Goal: Task Accomplishment & Management: Manage account settings

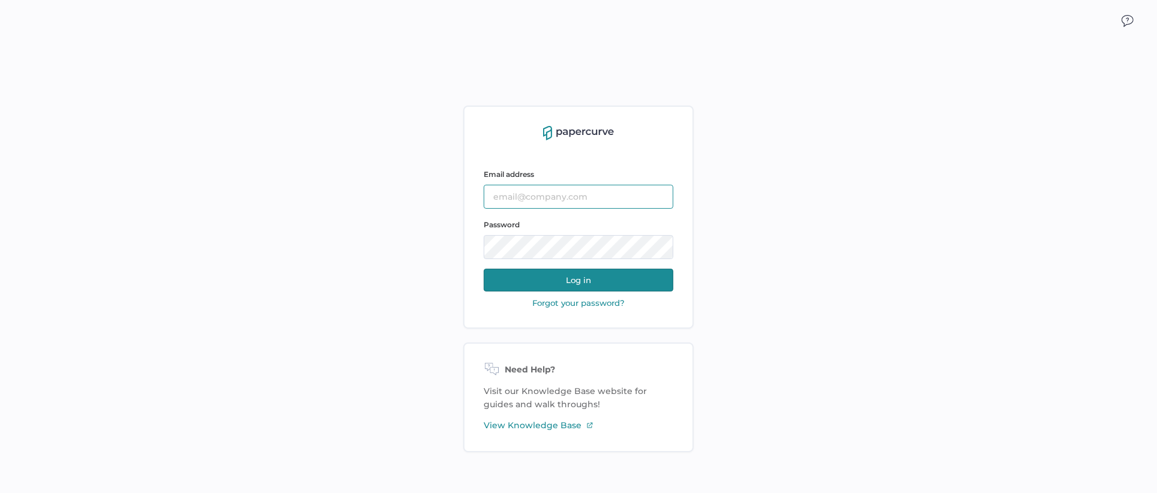
type input "Slee@saolrx.com"
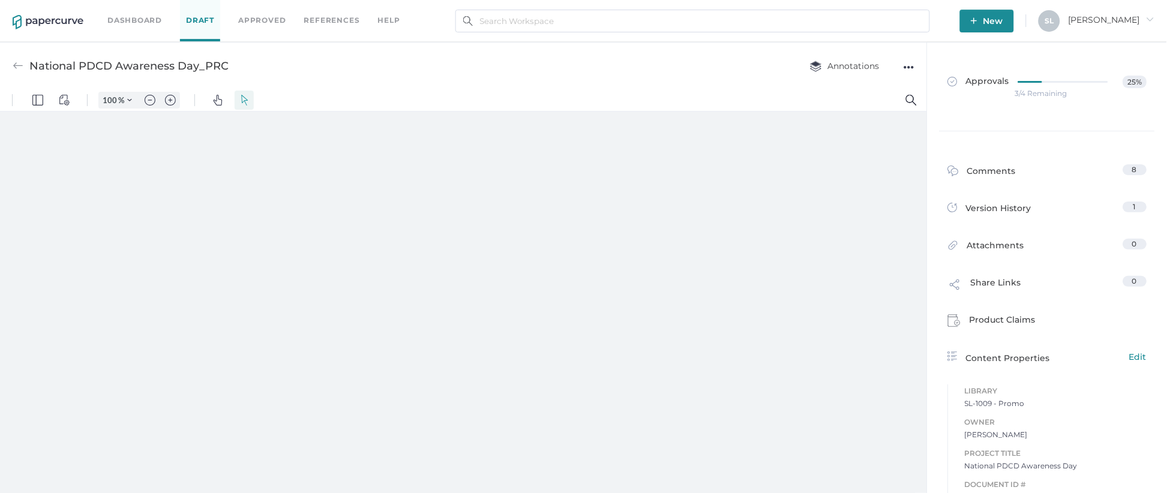
type input "81"
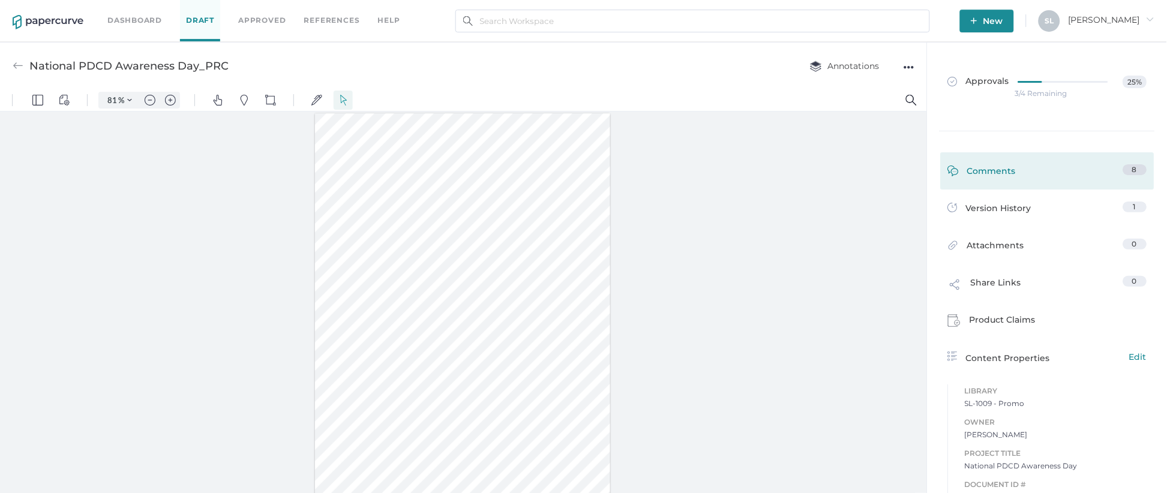
click at [996, 179] on div "Comments" at bounding box center [982, 173] width 68 height 19
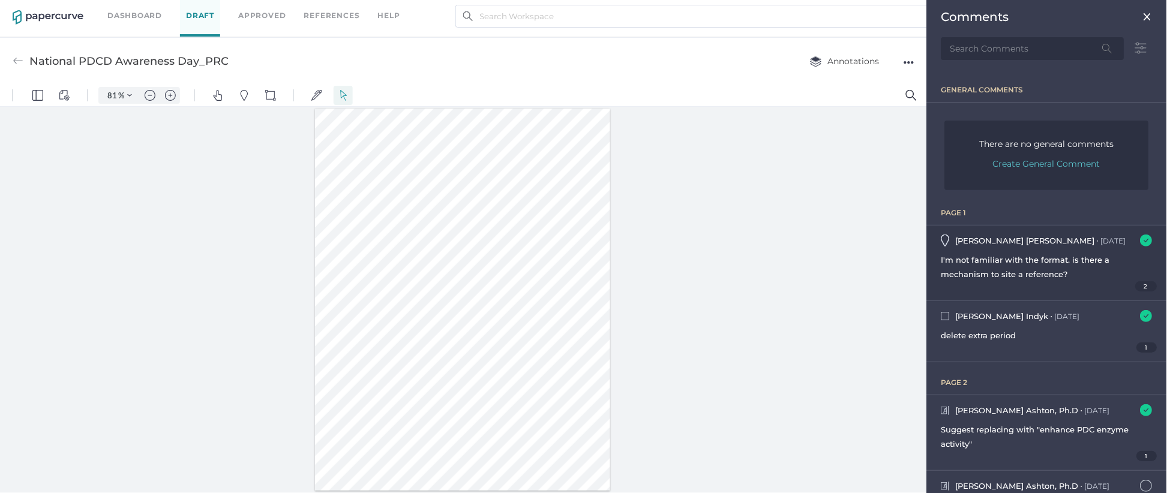
click at [1060, 287] on div "2" at bounding box center [1047, 286] width 211 height 10
click at [1136, 287] on span "2" at bounding box center [1147, 286] width 22 height 10
click at [1136, 283] on span "2" at bounding box center [1147, 286] width 22 height 10
click at [1053, 259] on span "I'm not familiar with the format. is there a mechanism to site a reference?" at bounding box center [1026, 267] width 169 height 24
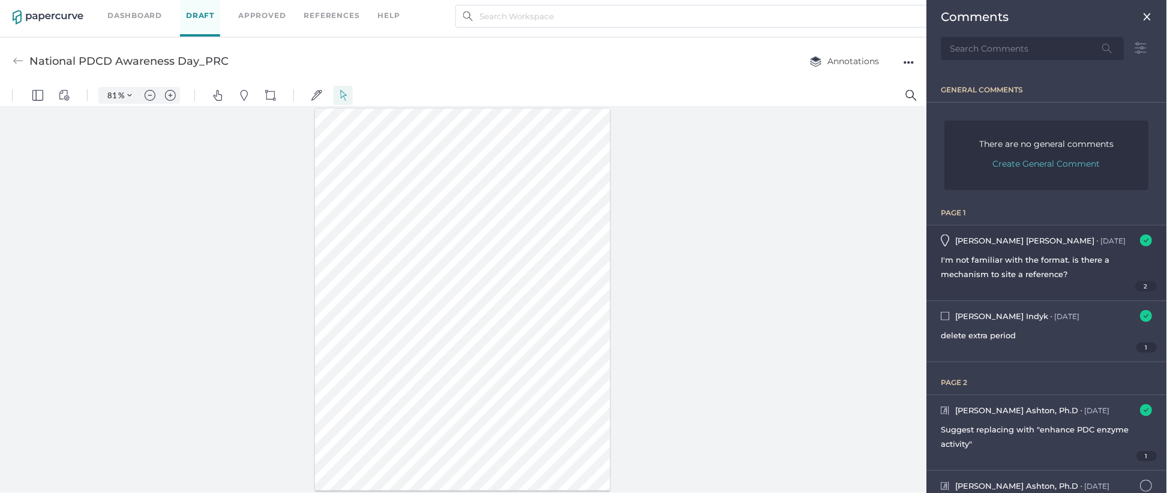
click at [1060, 275] on span "I'm not familiar with the format. is there a mechanism to site a reference?" at bounding box center [1026, 267] width 169 height 24
click at [1141, 239] on img at bounding box center [1147, 241] width 12 height 12
click at [1141, 238] on img at bounding box center [1147, 241] width 12 height 12
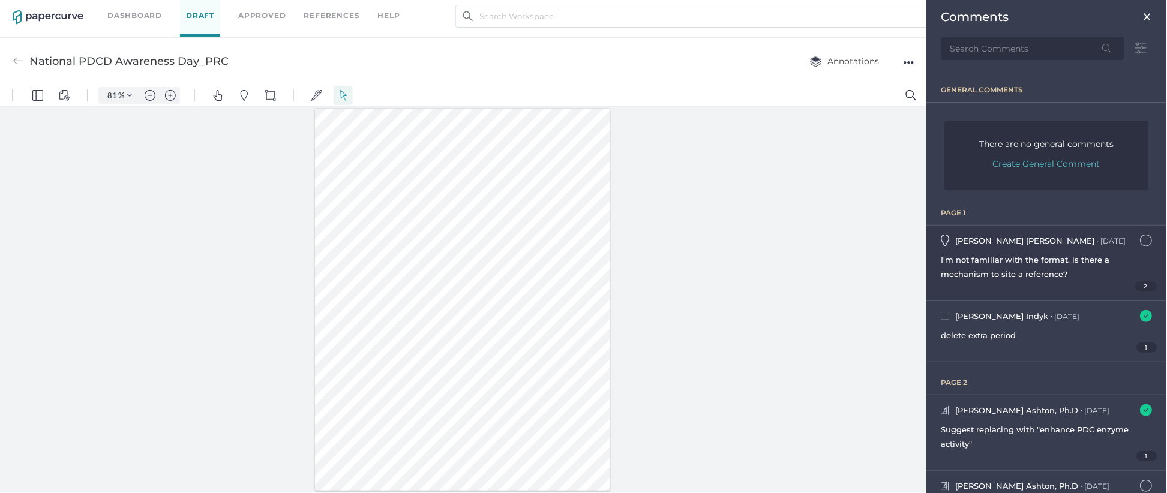
click at [1136, 284] on span "2" at bounding box center [1147, 286] width 22 height 10
click at [948, 265] on div "I'm not familiar with the format. is there a mechanism to site a reference?" at bounding box center [1047, 267] width 211 height 29
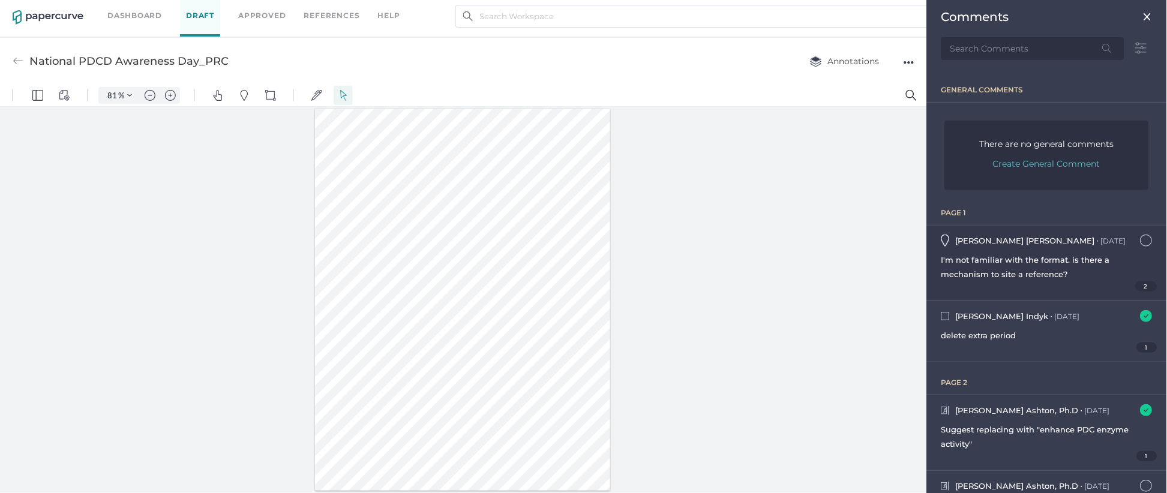
click at [1030, 250] on div "Melinda Koehler ● Oct 7 October 7, 2025 at 2:56pm I'm not familiar with the for…" at bounding box center [1047, 263] width 240 height 75
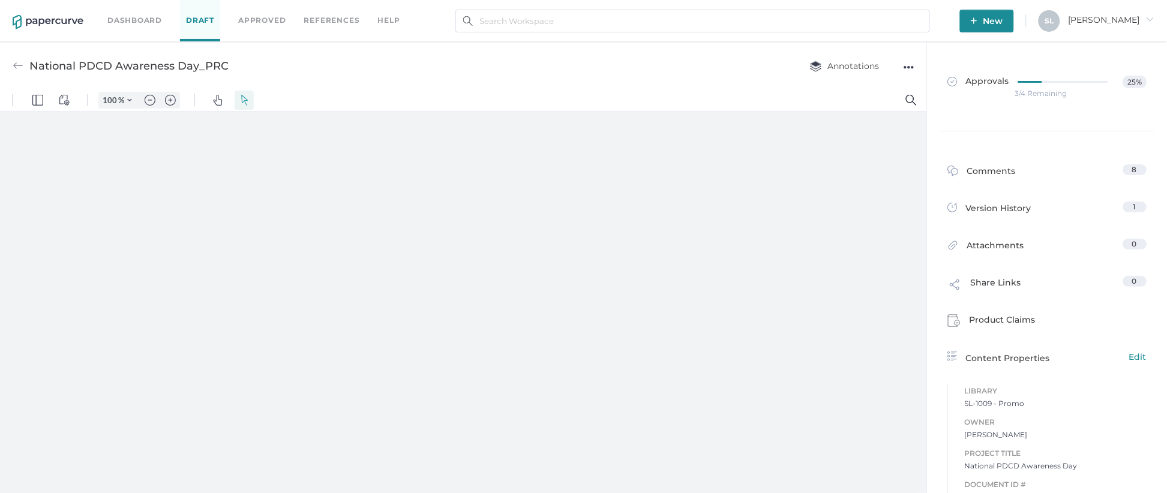
type input "135"
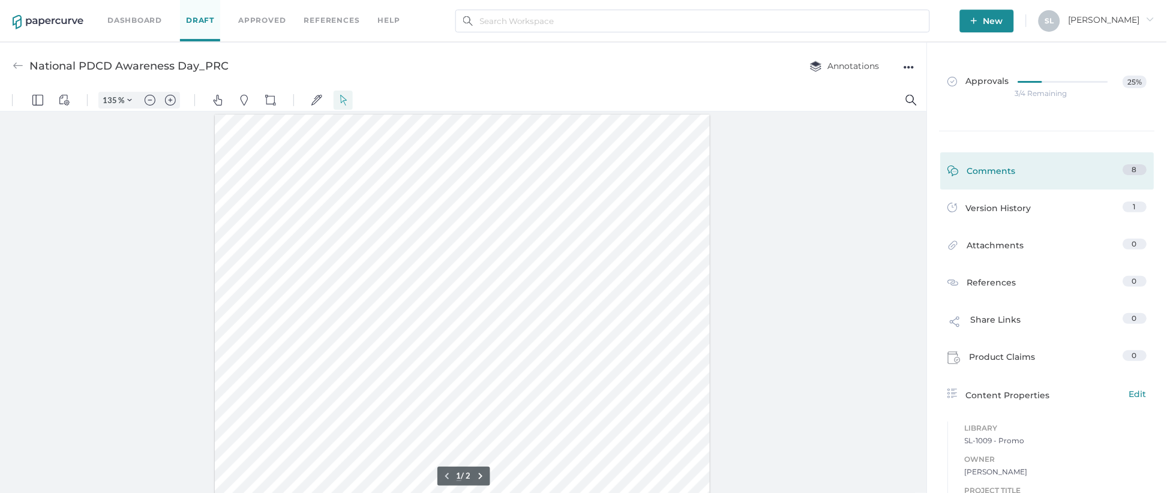
click at [1018, 167] on link "Comments 8" at bounding box center [1047, 173] width 199 height 19
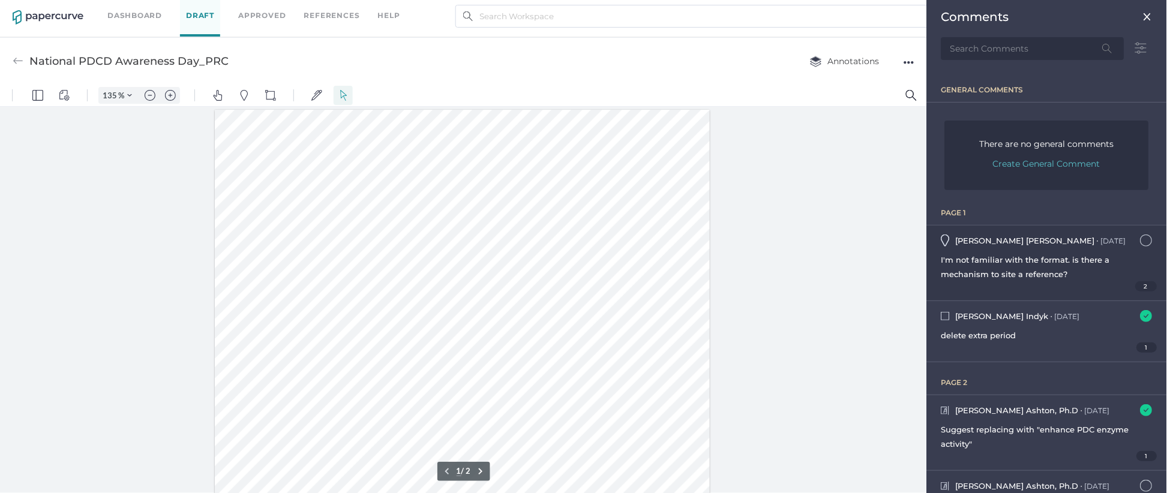
click at [1079, 262] on span "I'm not familiar with the format. is there a mechanism to site a reference?" at bounding box center [1026, 267] width 169 height 24
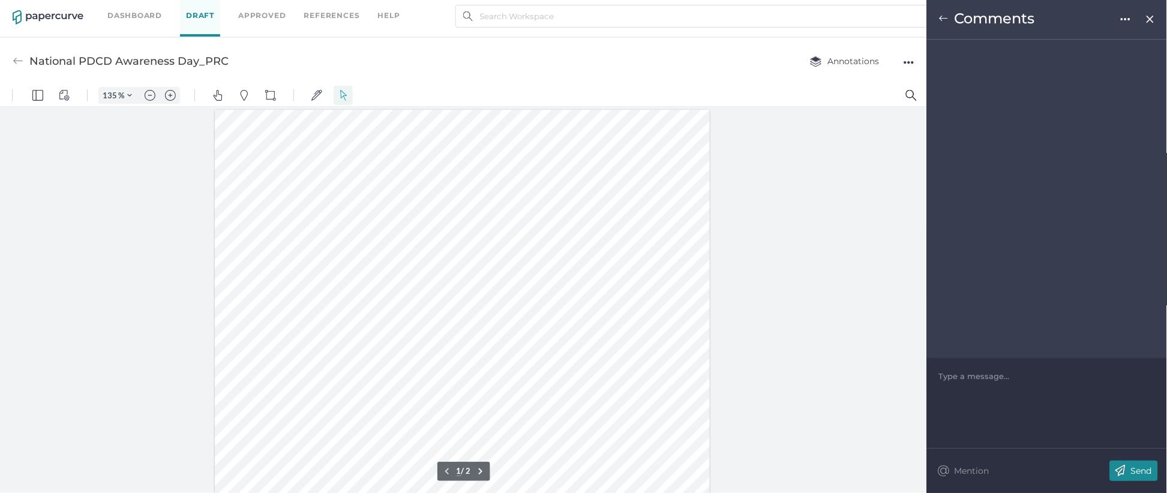
scroll to position [46, 0]
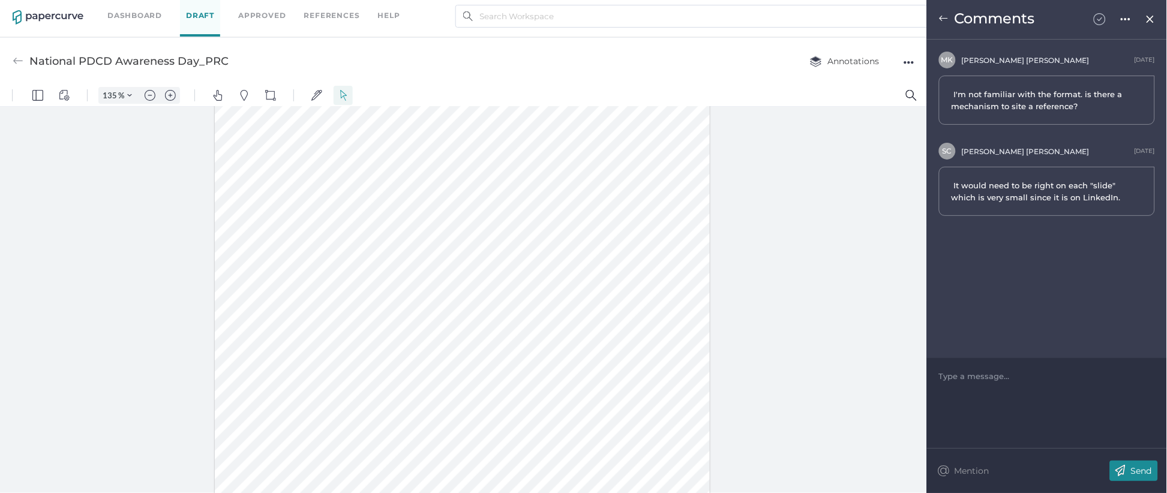
click at [1097, 22] on img at bounding box center [1100, 19] width 12 height 12
click at [945, 20] on img at bounding box center [944, 19] width 10 height 10
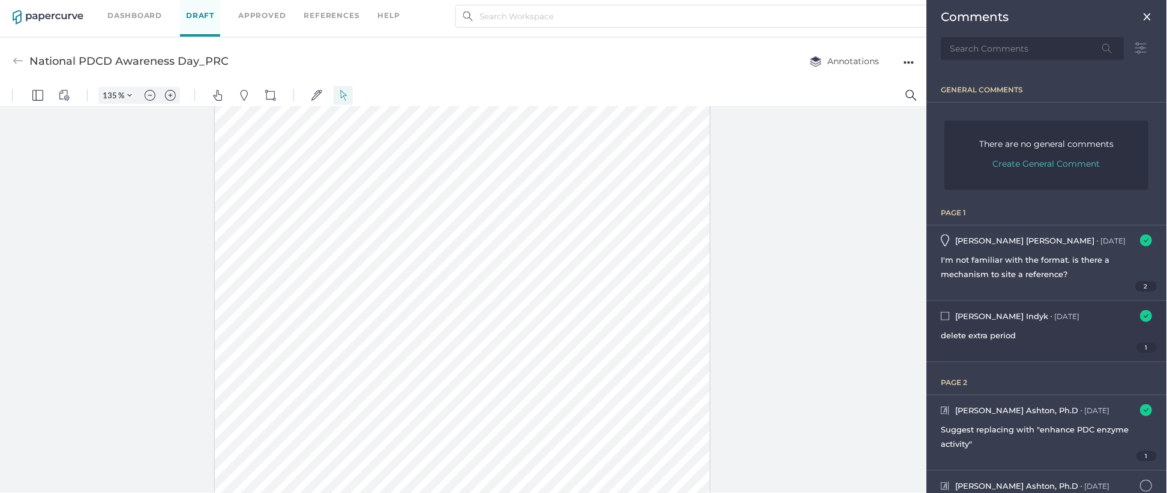
click at [994, 331] on span "delete extra period" at bounding box center [979, 336] width 75 height 10
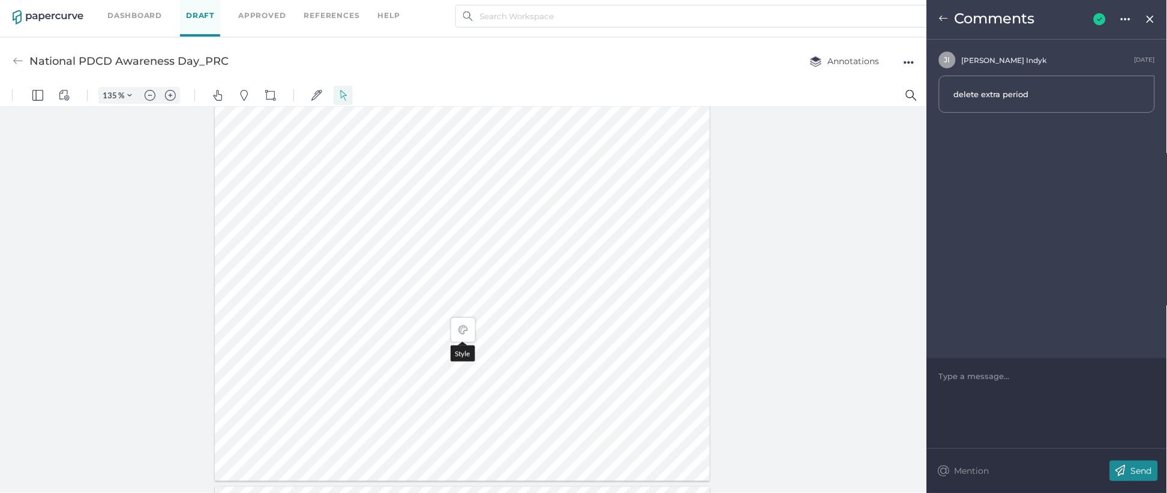
click at [942, 19] on img at bounding box center [944, 19] width 10 height 10
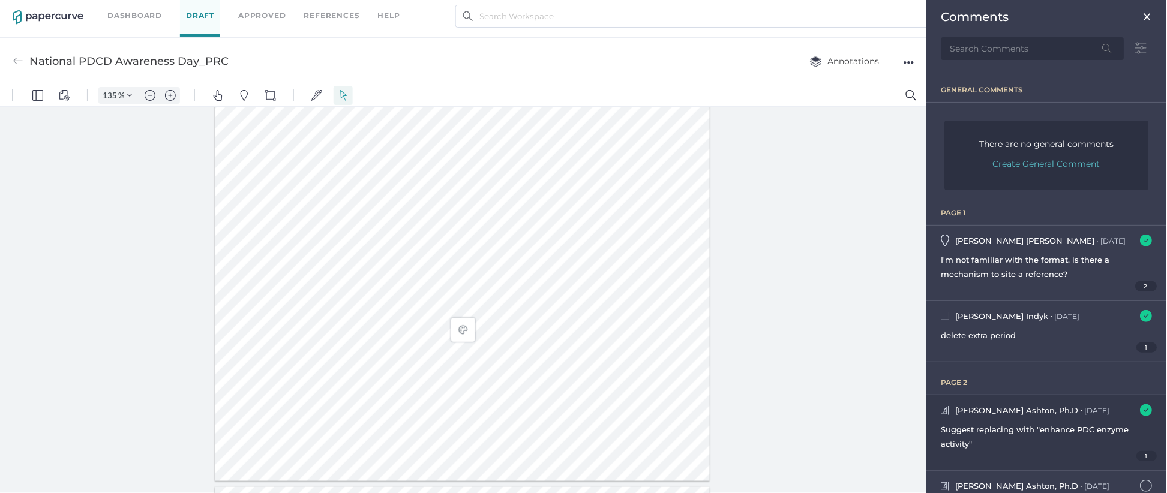
click at [1027, 427] on span "Suggest replacing with "enhance PDC enzyme activity"" at bounding box center [1036, 437] width 188 height 24
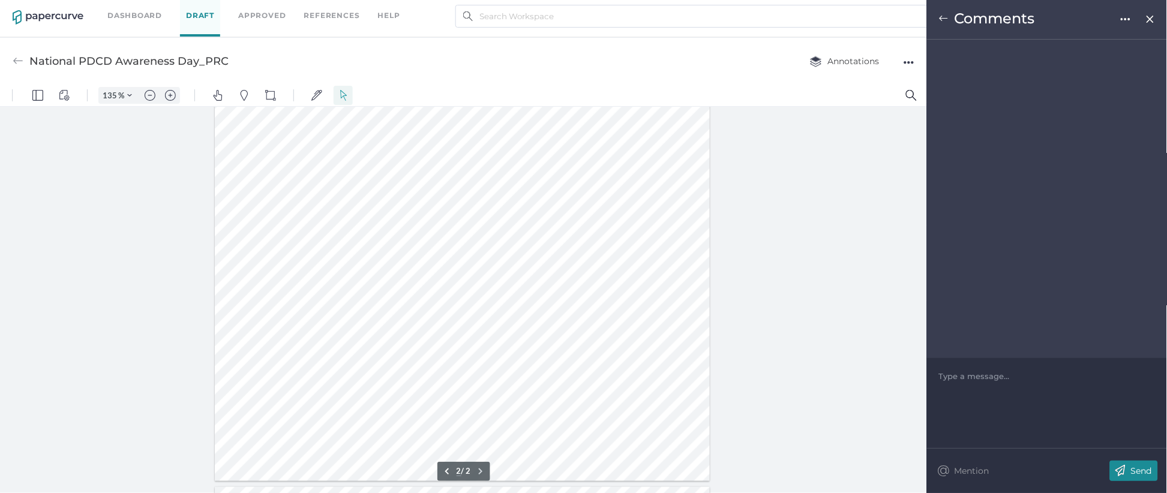
scroll to position [645, 0]
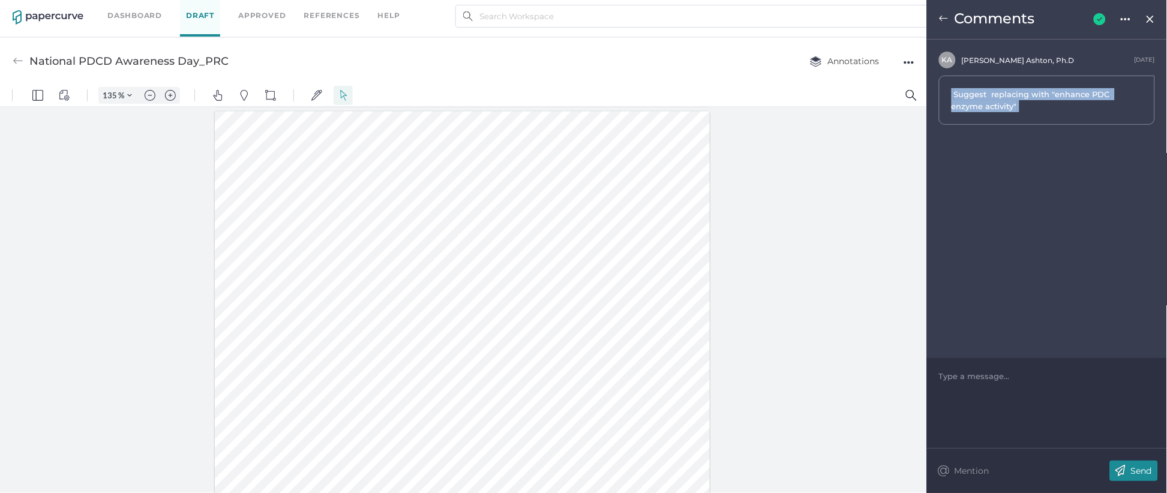
drag, startPoint x: 952, startPoint y: 92, endPoint x: 1018, endPoint y: 112, distance: 68.9
click at [1018, 112] on div "Suggest replacing with "enhance PDC enzyme activity"" at bounding box center [1047, 100] width 216 height 49
click at [946, 19] on img at bounding box center [944, 19] width 10 height 10
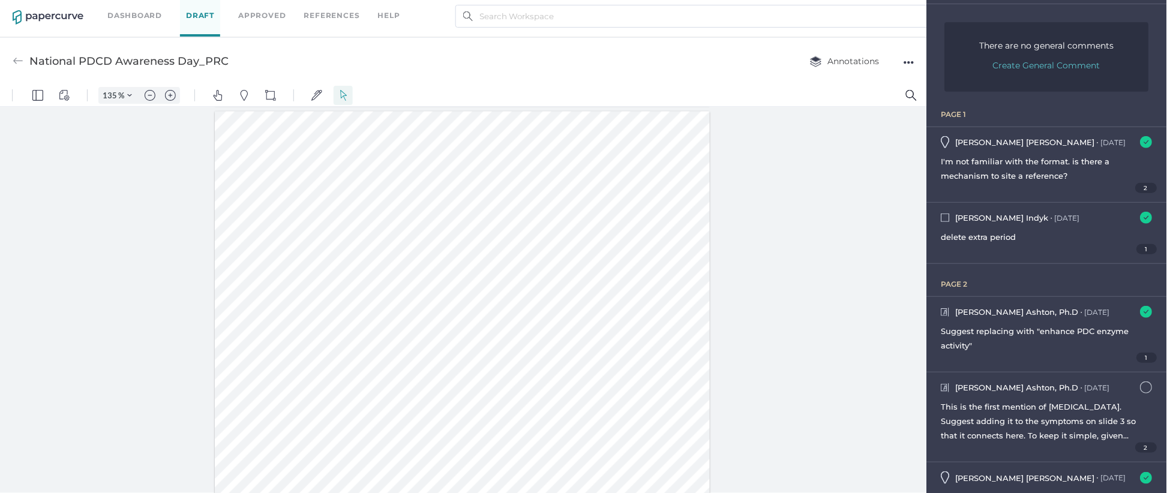
scroll to position [101, 0]
click at [1057, 405] on span "This is the first mention of lactic acid. Suggest adding it to the symptoms on …" at bounding box center [1039, 432] width 195 height 67
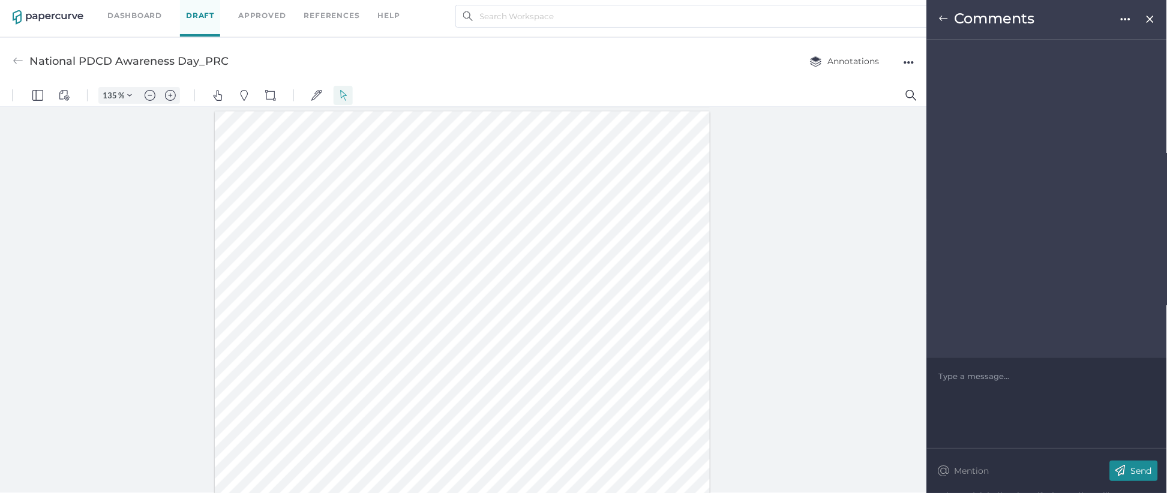
scroll to position [657, 0]
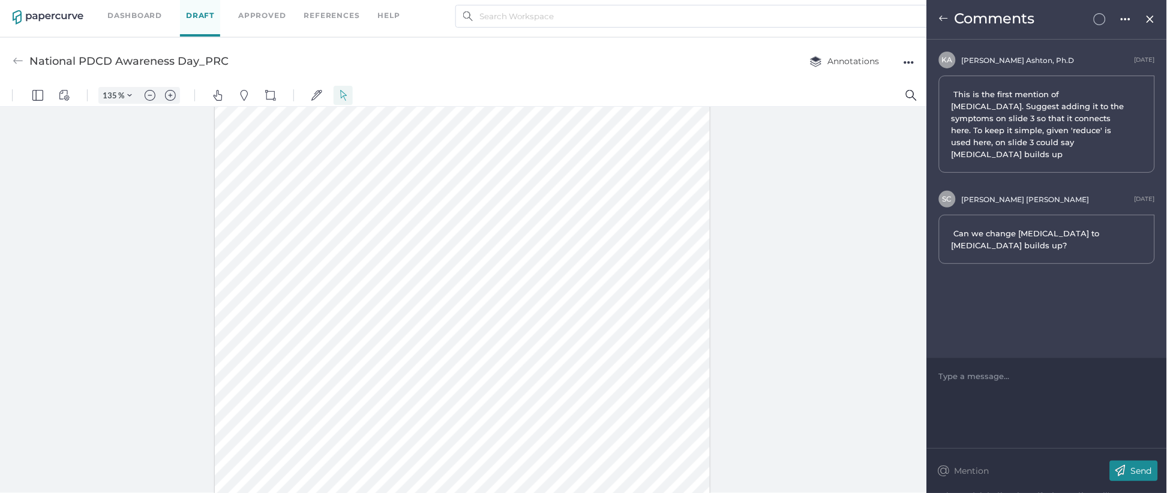
click at [942, 15] on img at bounding box center [944, 19] width 10 height 10
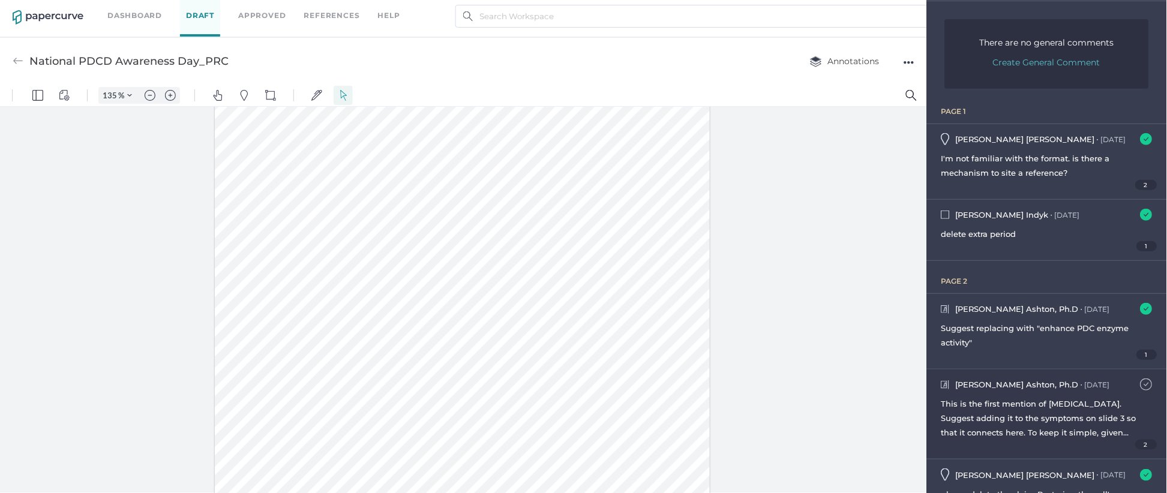
click at [1141, 383] on img at bounding box center [1147, 385] width 12 height 12
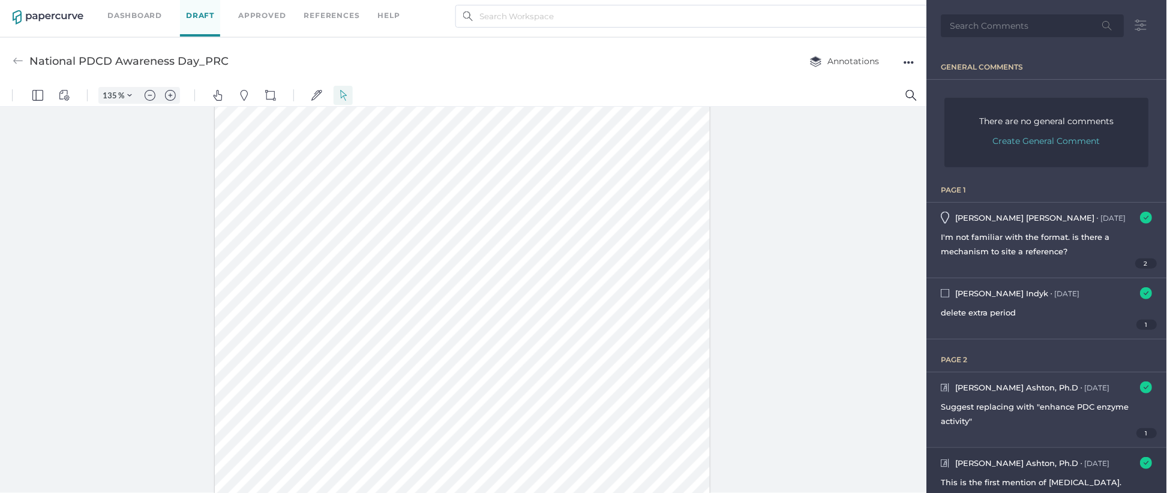
scroll to position [367, 0]
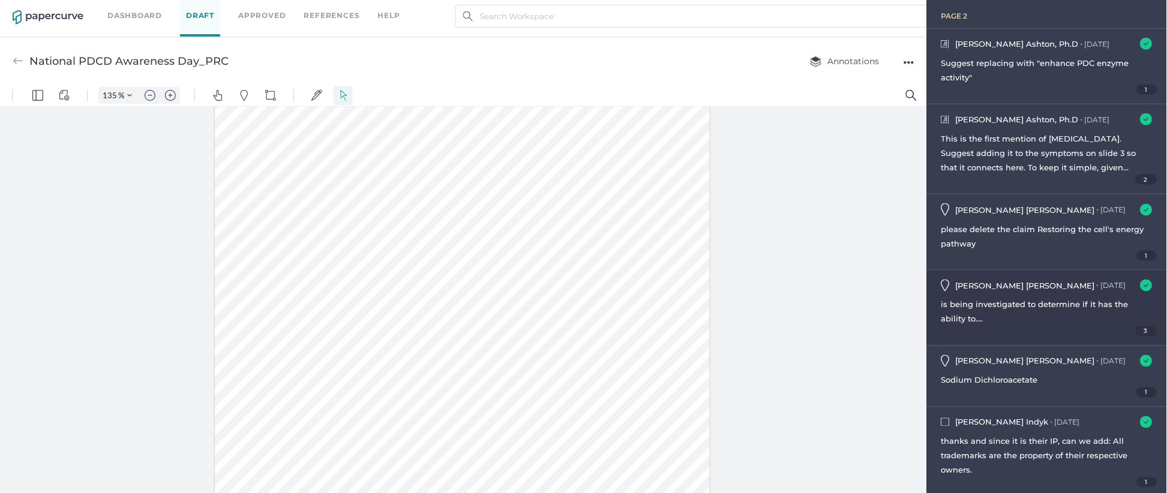
click at [1061, 319] on div "is being investigated to determine if it has the ability to...." at bounding box center [1047, 312] width 211 height 29
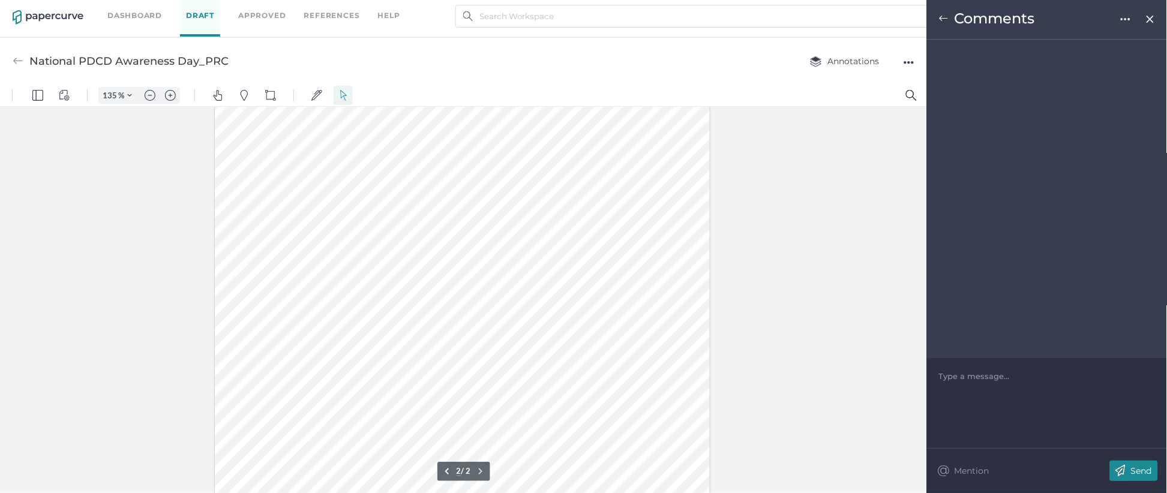
scroll to position [643, 0]
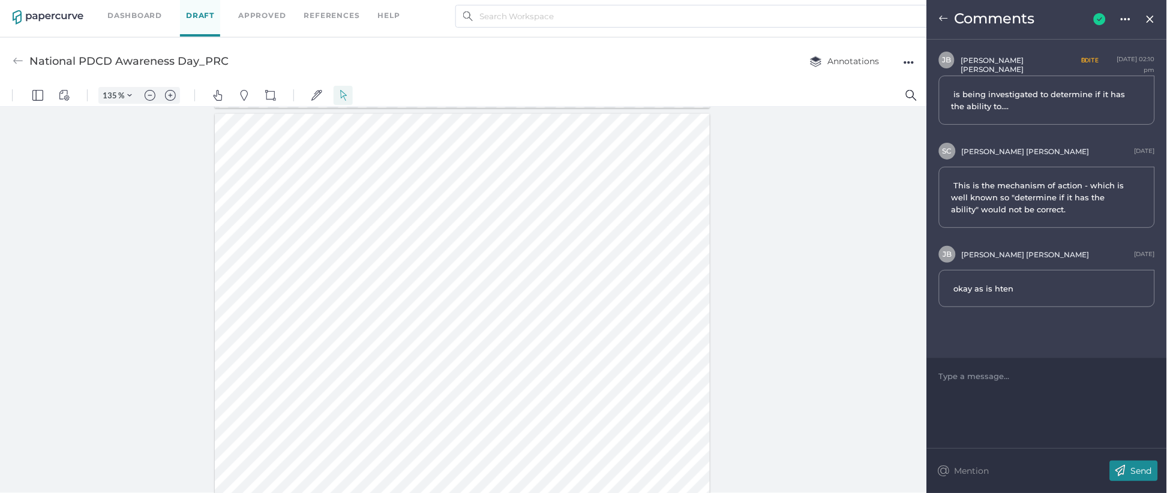
click at [946, 17] on img at bounding box center [944, 19] width 10 height 10
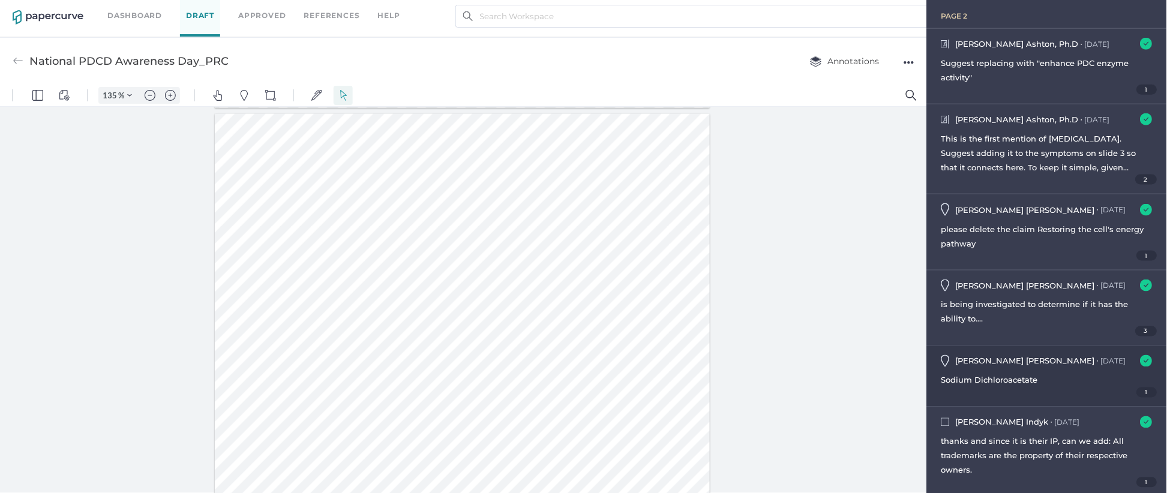
click at [1050, 388] on div "1" at bounding box center [1047, 393] width 211 height 10
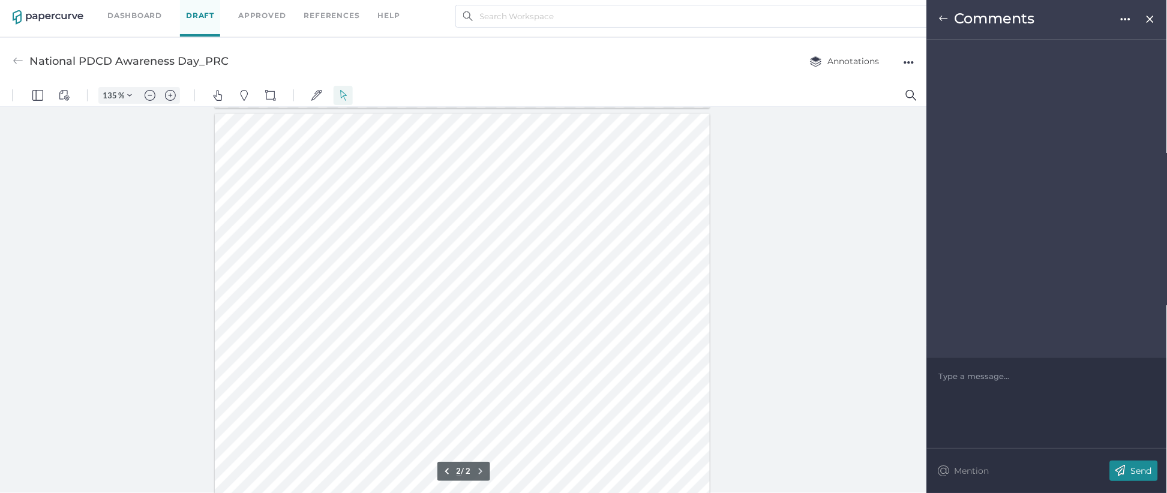
scroll to position [645, 0]
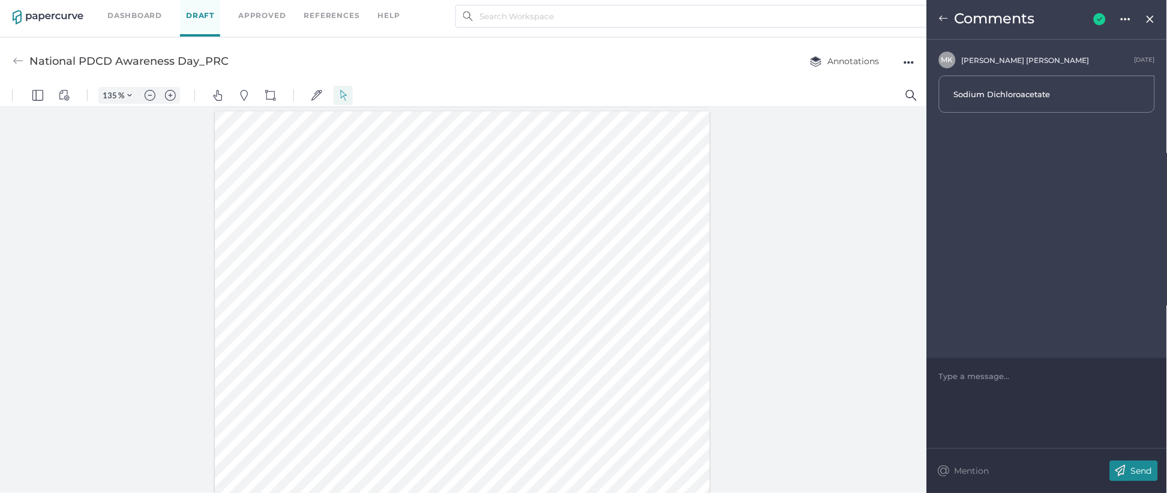
click at [940, 17] on img at bounding box center [944, 19] width 10 height 10
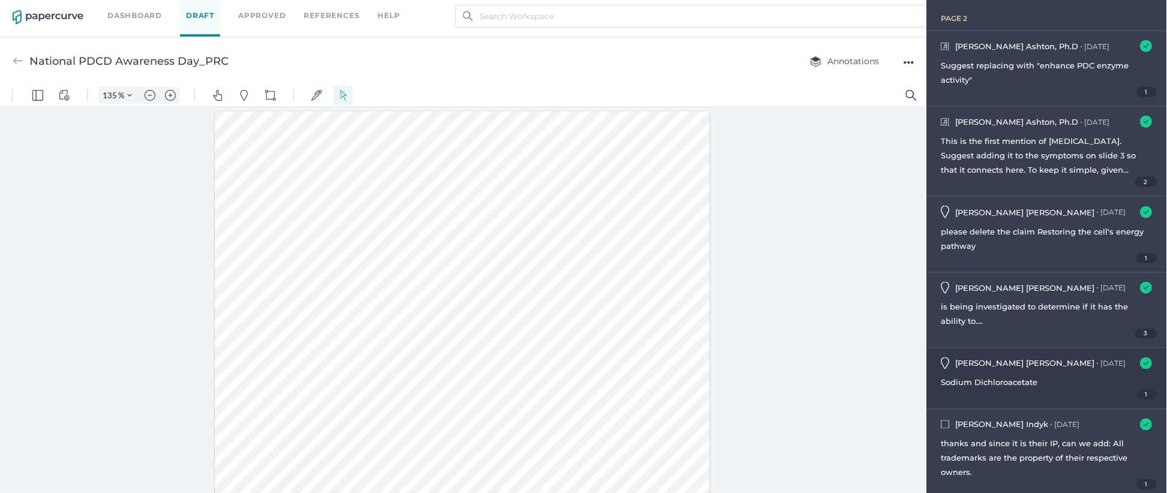
scroll to position [367, 0]
click at [1086, 437] on span "thanks and since it is their IP, can we add: All trademarks are the property of…" at bounding box center [1035, 456] width 187 height 38
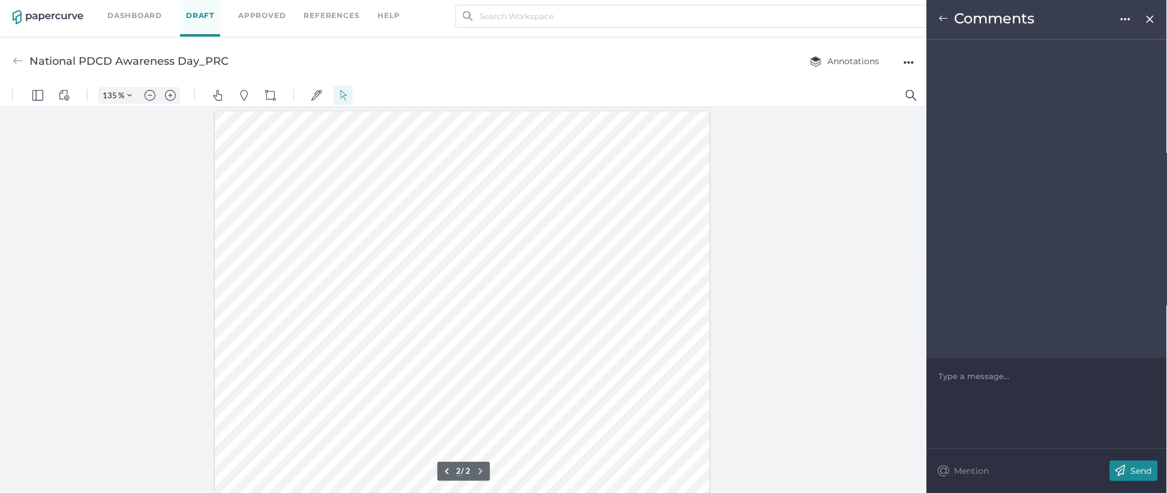
scroll to position [819, 0]
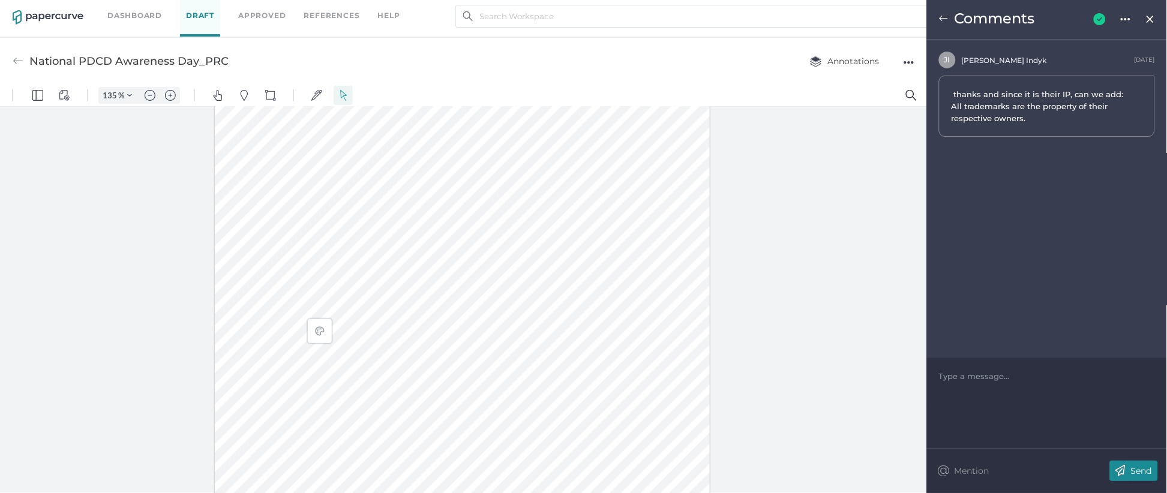
click at [945, 17] on img at bounding box center [944, 19] width 10 height 10
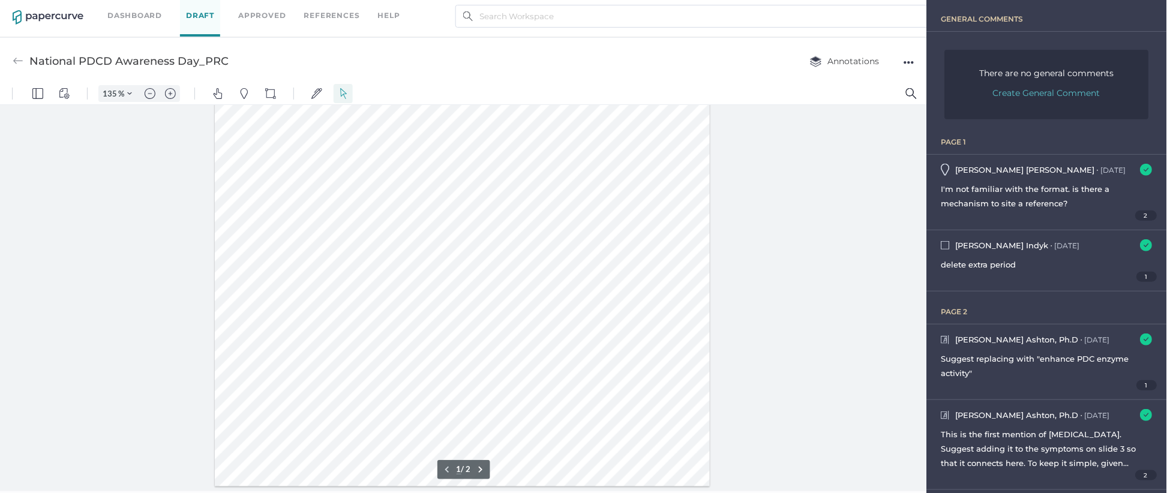
scroll to position [69, 0]
drag, startPoint x: 927, startPoint y: 188, endPoint x: 927, endPoint y: 99, distance: 88.8
click at [927, 99] on html "135 % .cls-1{fill:#abb0c4;} icon - tools - more Pin Drop Comment Pin Drop Refer…" at bounding box center [463, 286] width 927 height 409
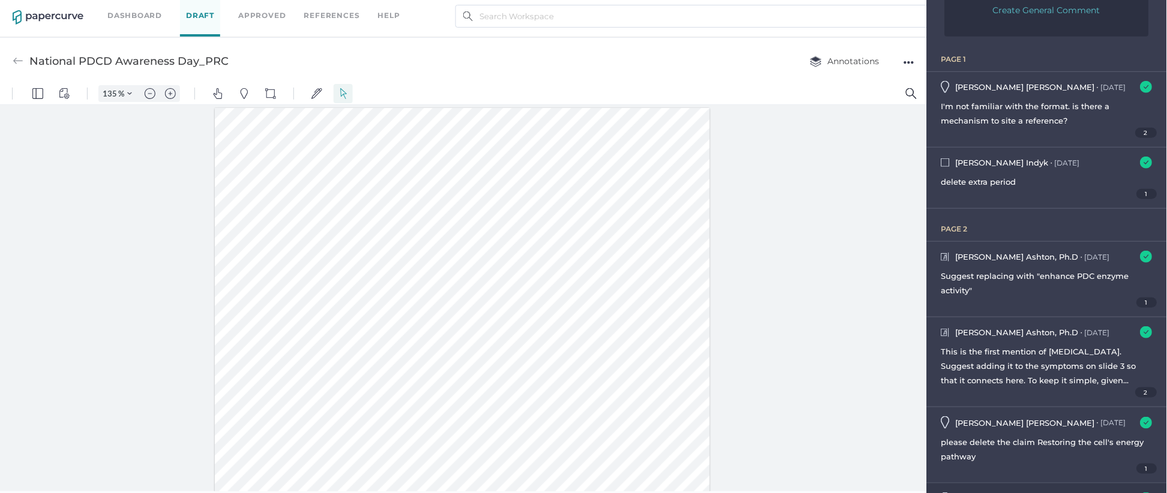
scroll to position [367, 0]
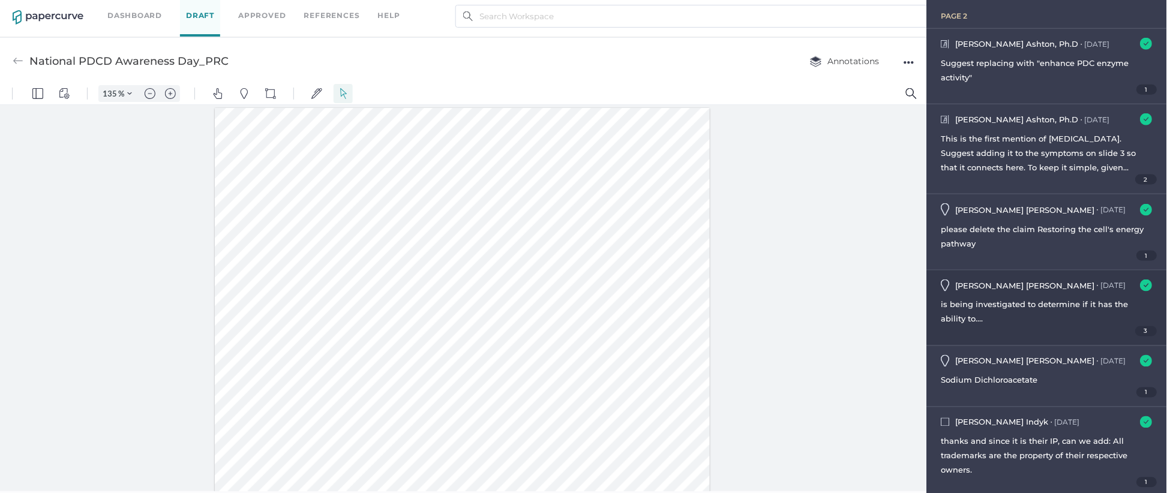
click at [1078, 322] on div "is being investigated to determine if it has the ability to...." at bounding box center [1047, 312] width 211 height 29
type input "2"
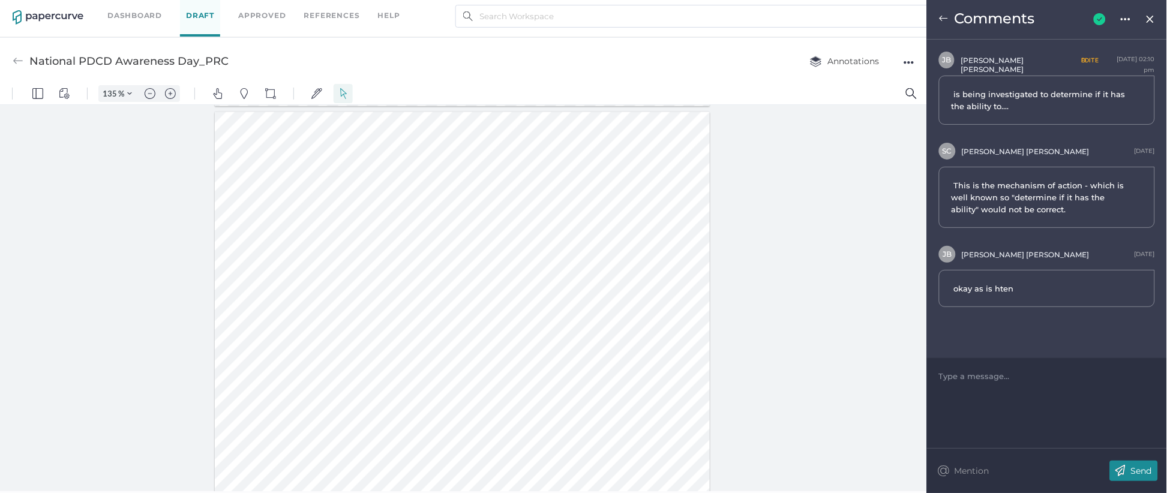
click at [946, 17] on img at bounding box center [944, 19] width 10 height 10
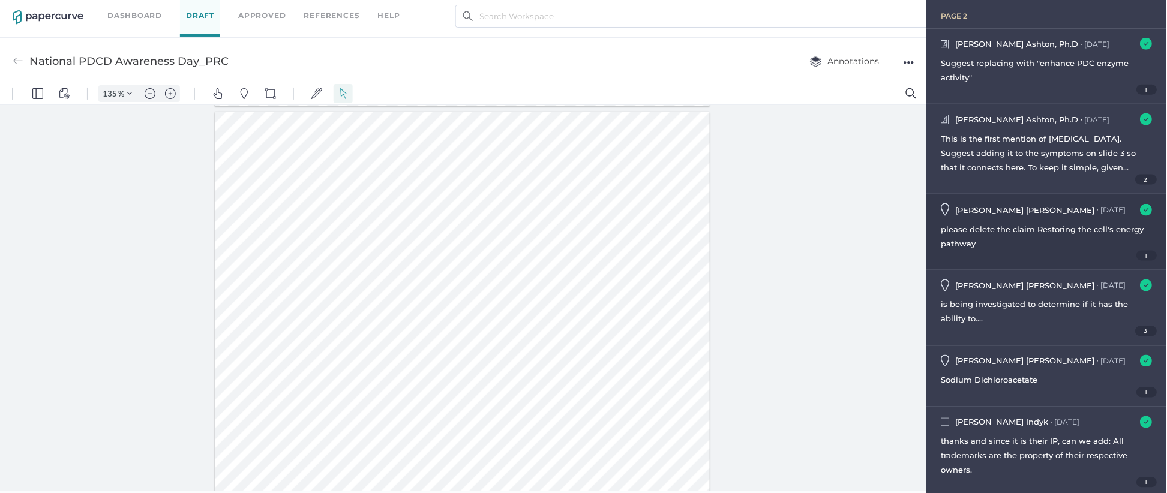
click at [1029, 227] on span "please delete the claim Restoring the cell's energy pathway" at bounding box center [1043, 236] width 203 height 24
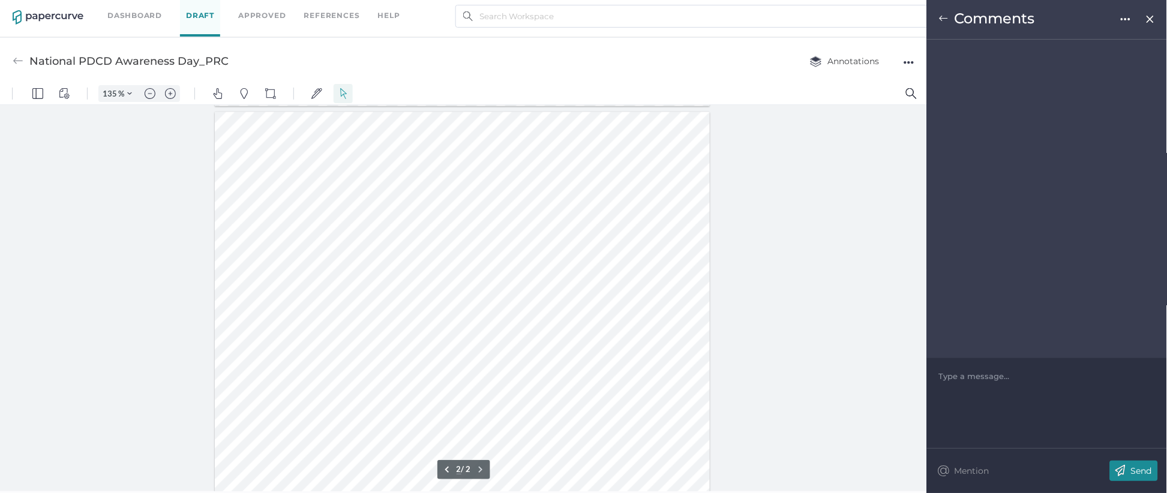
scroll to position [574, 0]
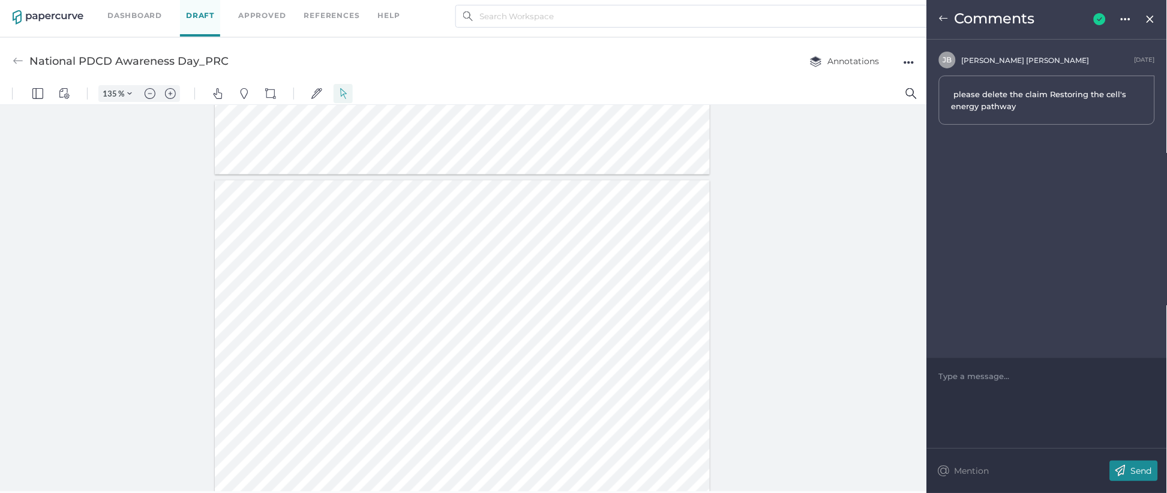
click at [942, 17] on img at bounding box center [944, 19] width 10 height 10
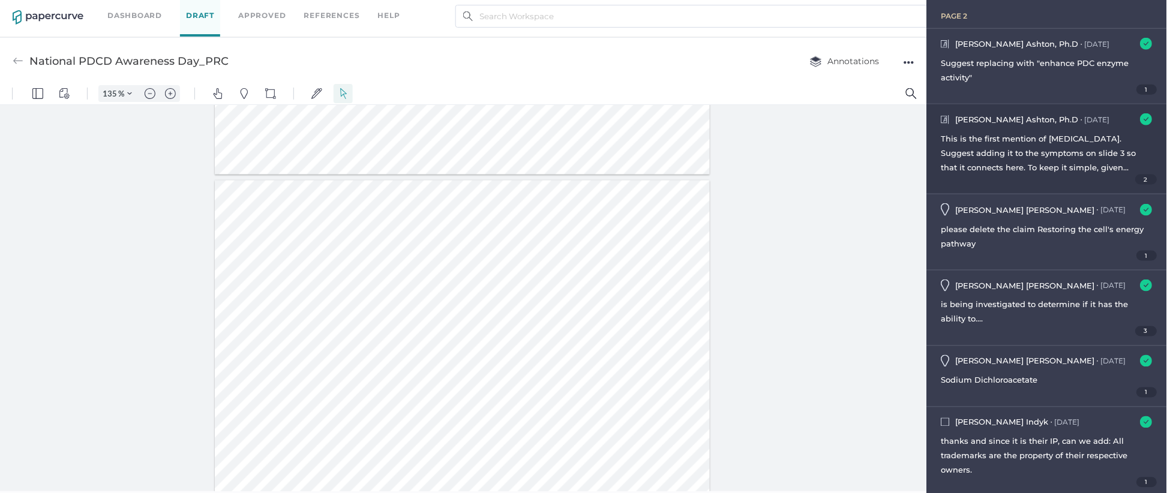
click at [1086, 159] on div "This is the first mention of lactic acid. Suggest adding it to the symptoms on …" at bounding box center [1047, 152] width 211 height 43
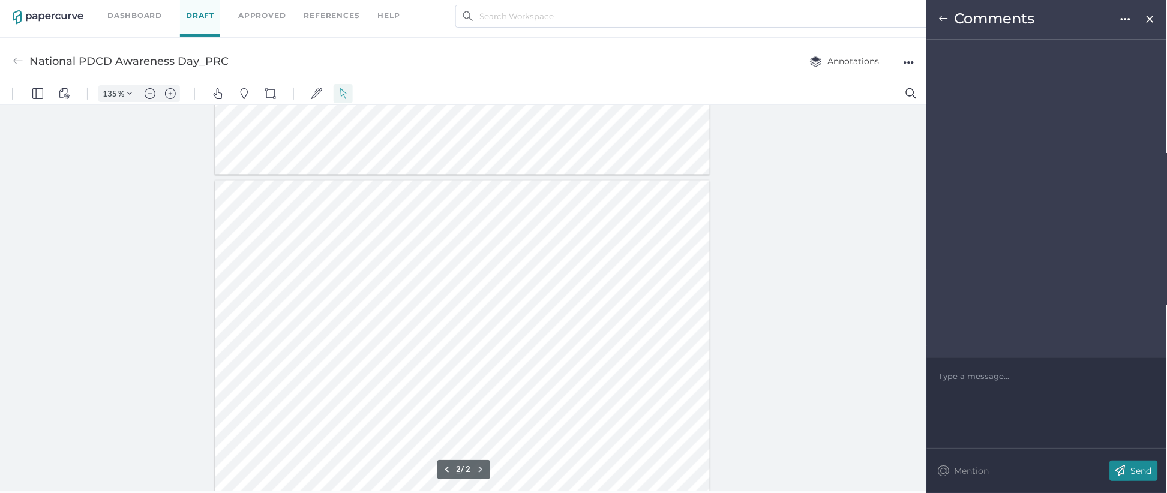
scroll to position [657, 0]
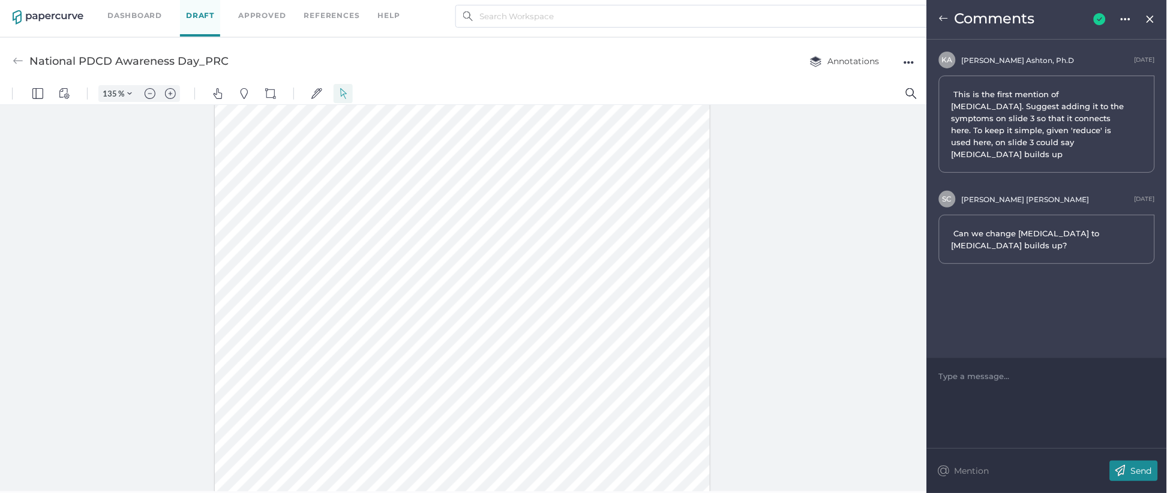
click at [941, 17] on img at bounding box center [944, 19] width 10 height 10
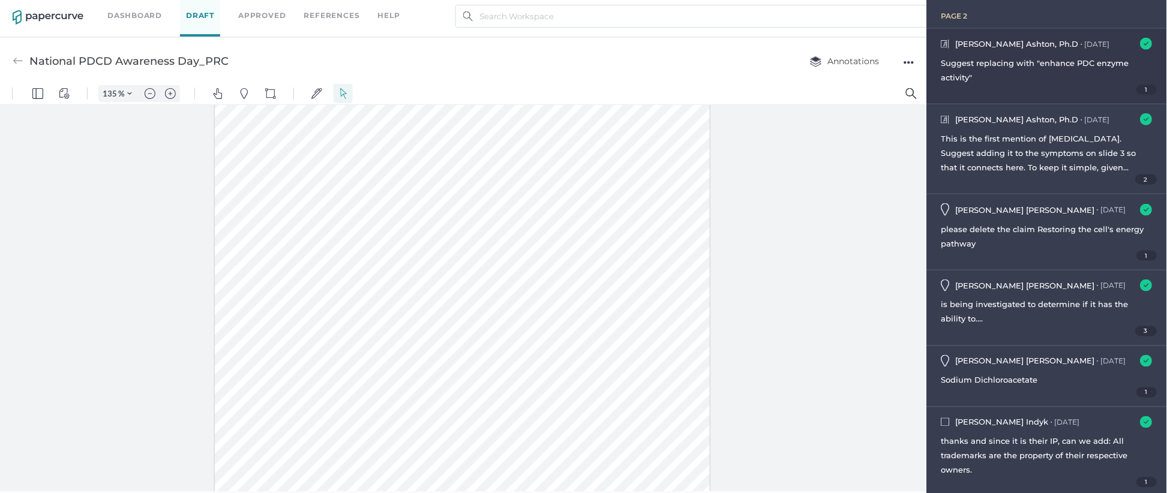
click at [983, 67] on div "Suggest replacing with "enhance PDC enzyme activity"" at bounding box center [1047, 70] width 211 height 29
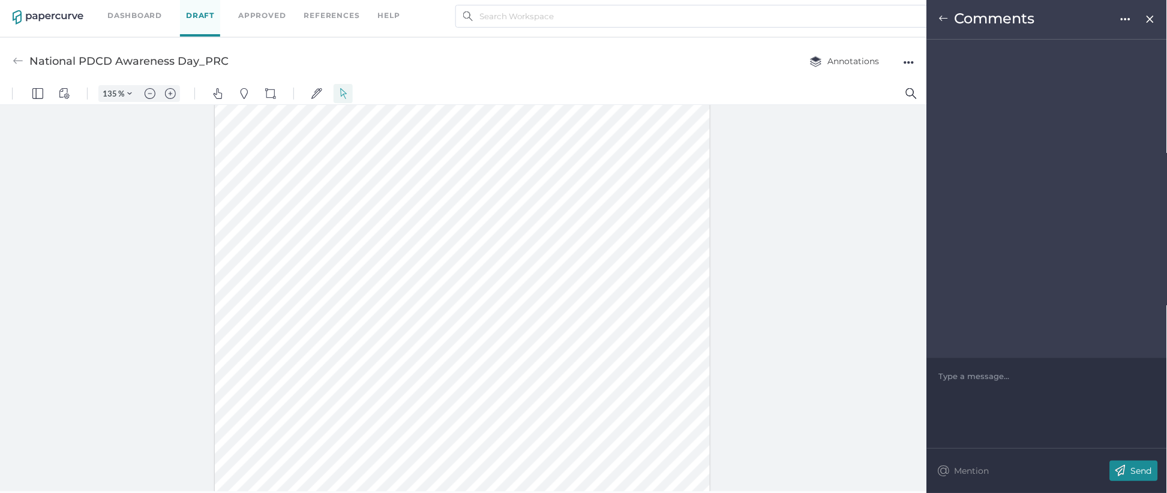
scroll to position [645, 0]
click at [942, 17] on img at bounding box center [944, 19] width 10 height 10
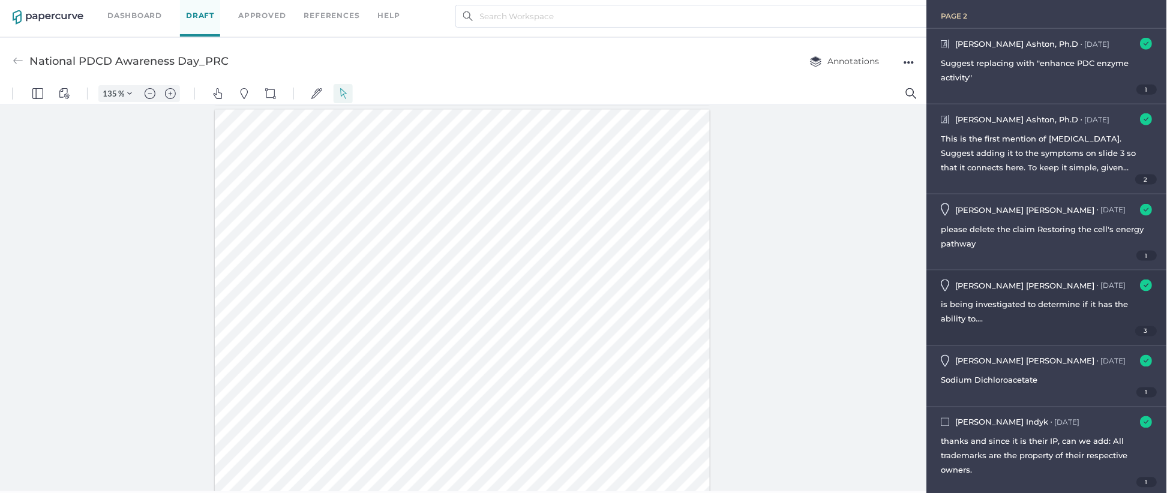
click at [1039, 314] on div "is being investigated to determine if it has the ability to...." at bounding box center [1047, 312] width 211 height 29
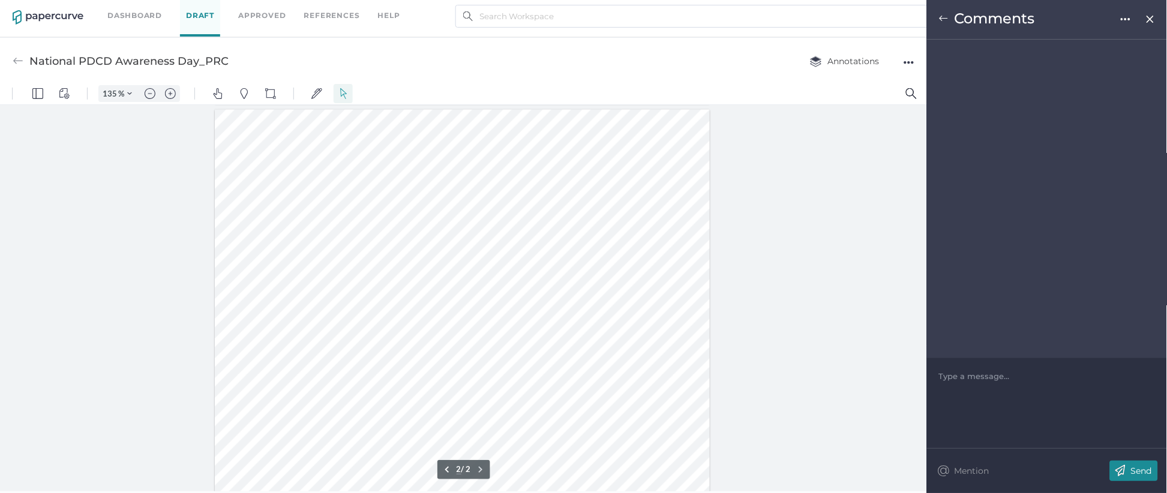
scroll to position [643, 0]
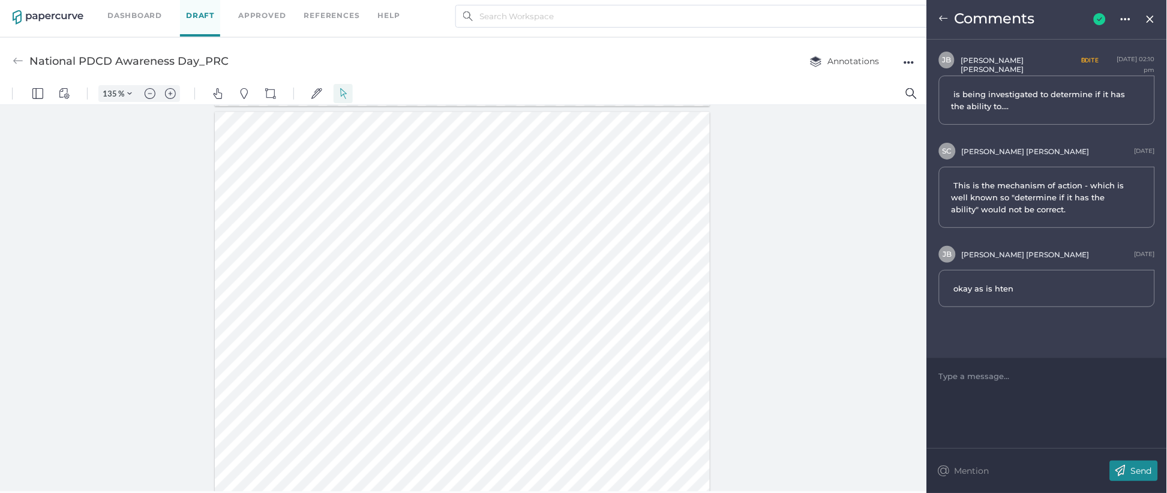
click at [947, 20] on img at bounding box center [944, 19] width 10 height 10
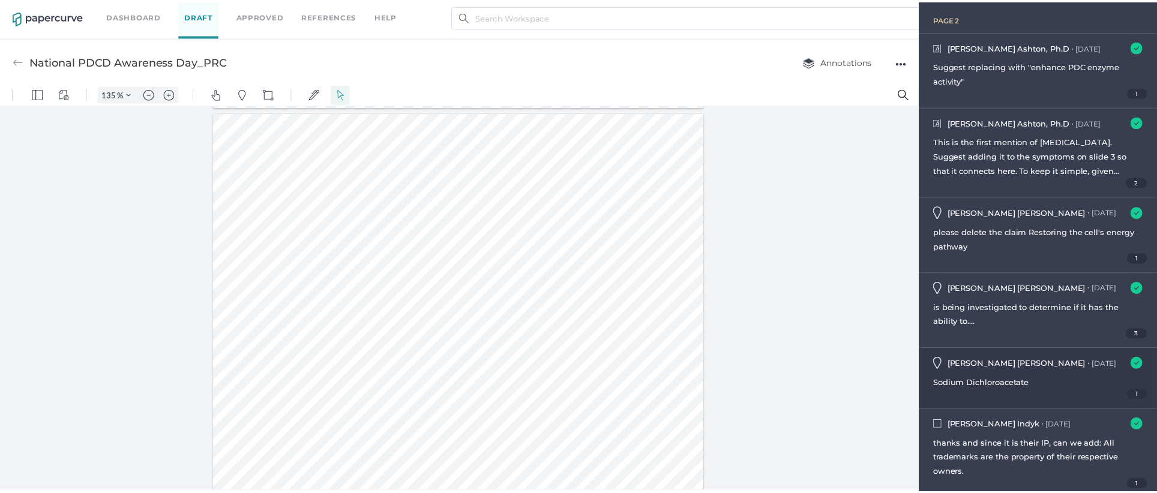
scroll to position [367, 0]
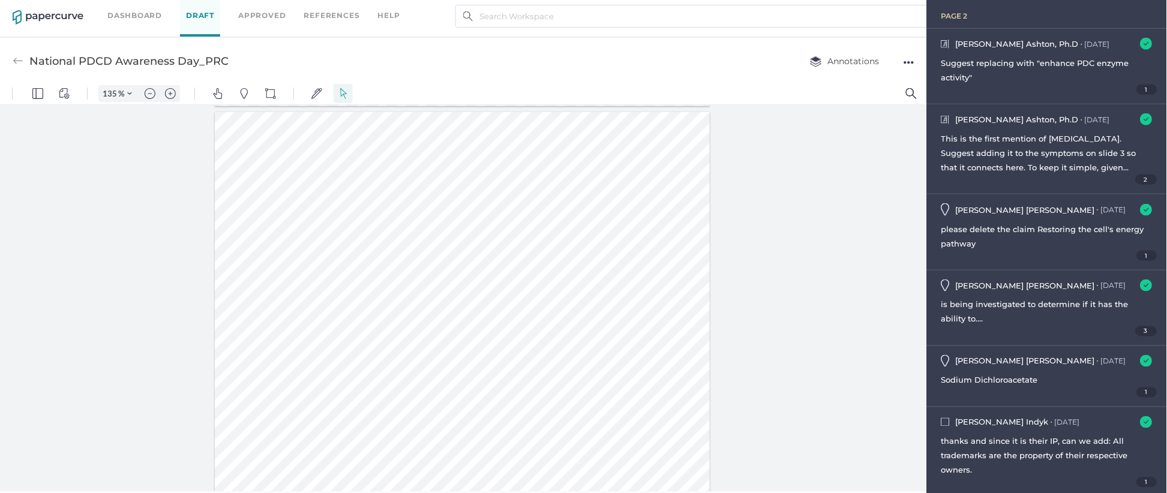
click at [906, 59] on div "●●●" at bounding box center [909, 62] width 11 height 17
click at [865, 154] on span "Upload new version" at bounding box center [861, 153] width 83 height 23
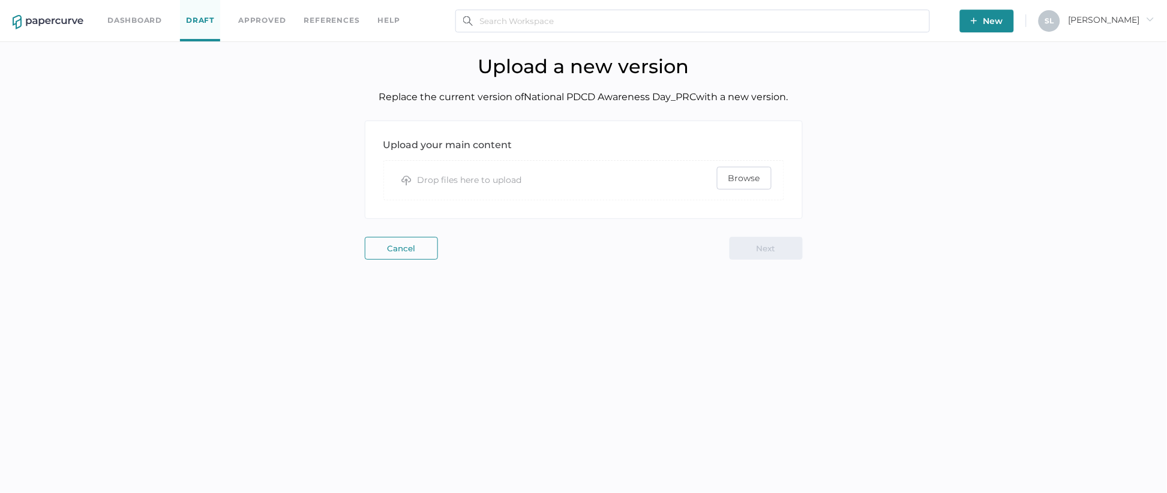
click at [747, 181] on span "Browse" at bounding box center [745, 178] width 32 height 22
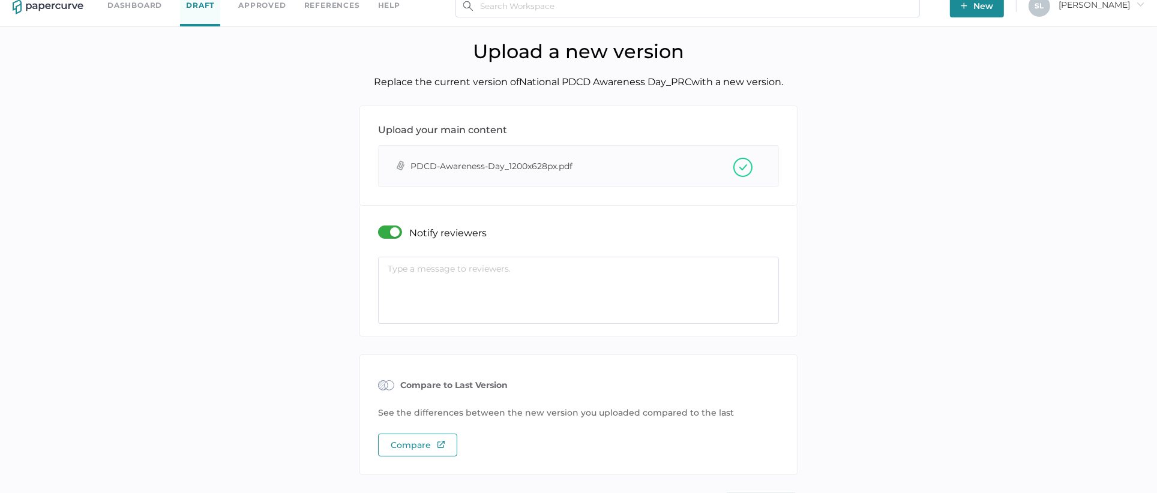
scroll to position [53, 0]
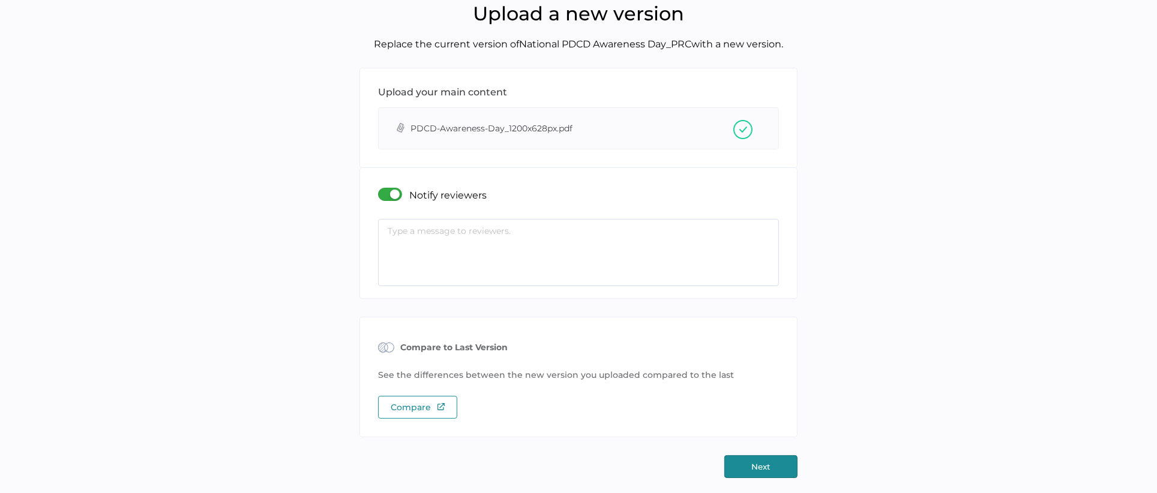
click at [501, 242] on textarea at bounding box center [578, 252] width 401 height 67
type textarea "I"
drag, startPoint x: 613, startPoint y: 238, endPoint x: 376, endPoint y: 217, distance: 237.4
click at [376, 217] on div "Notify reviewers Version 2 of the document has been uploaded for review. This p…" at bounding box center [578, 233] width 419 height 106
type textarea "Version 2 of the document has been uploaded for review. This piece is planned f…"
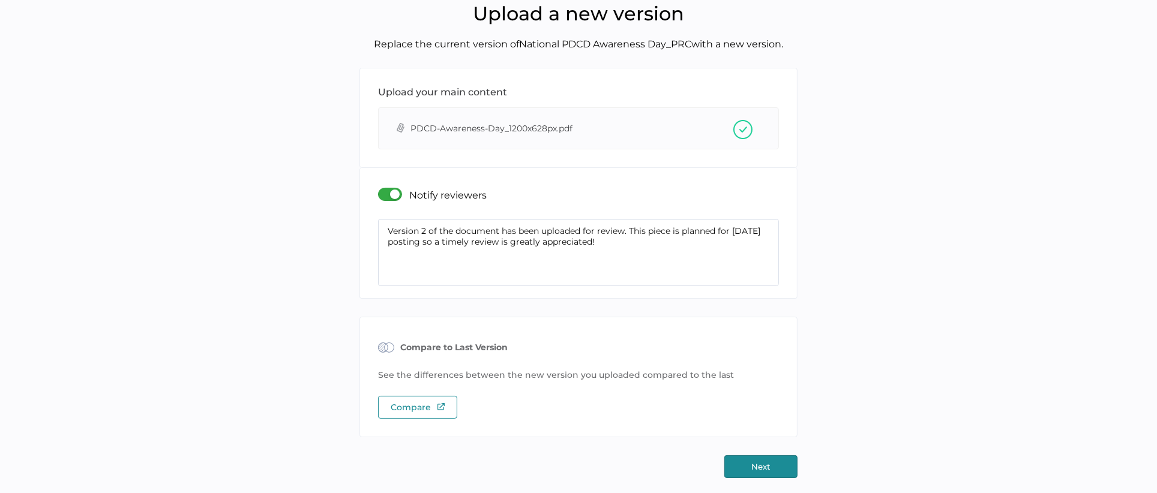
click at [757, 467] on button "Next" at bounding box center [760, 466] width 73 height 23
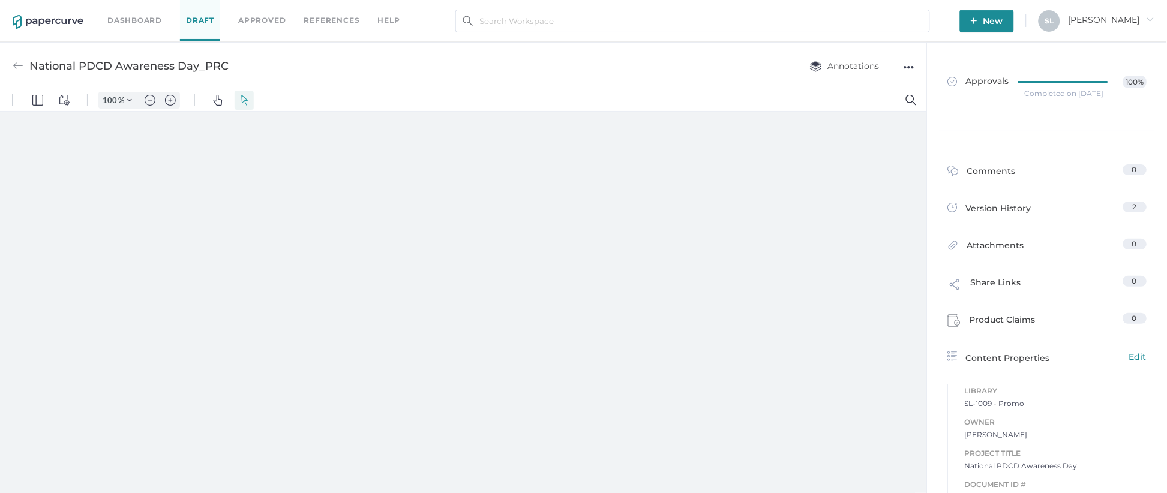
type input "135"
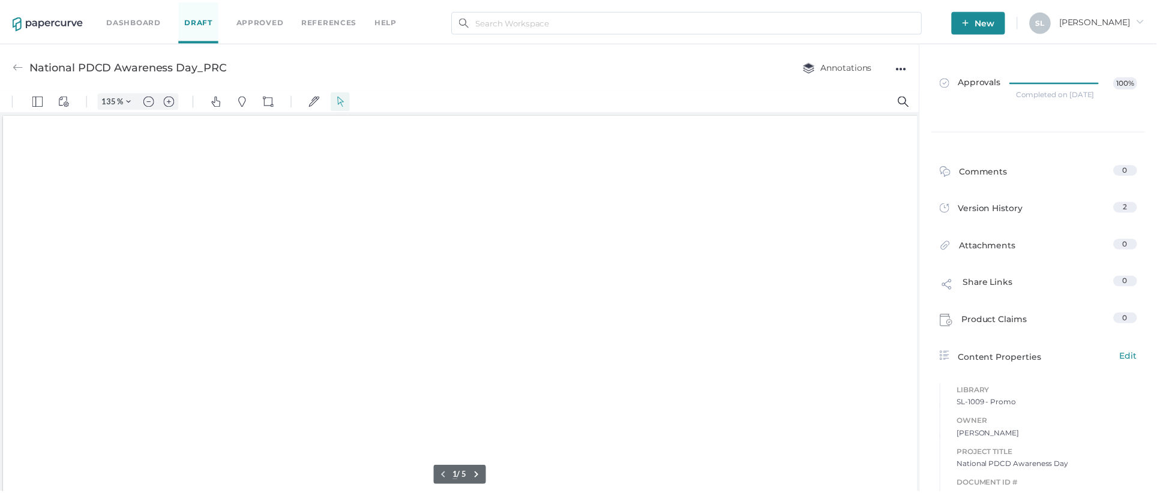
scroll to position [1, 0]
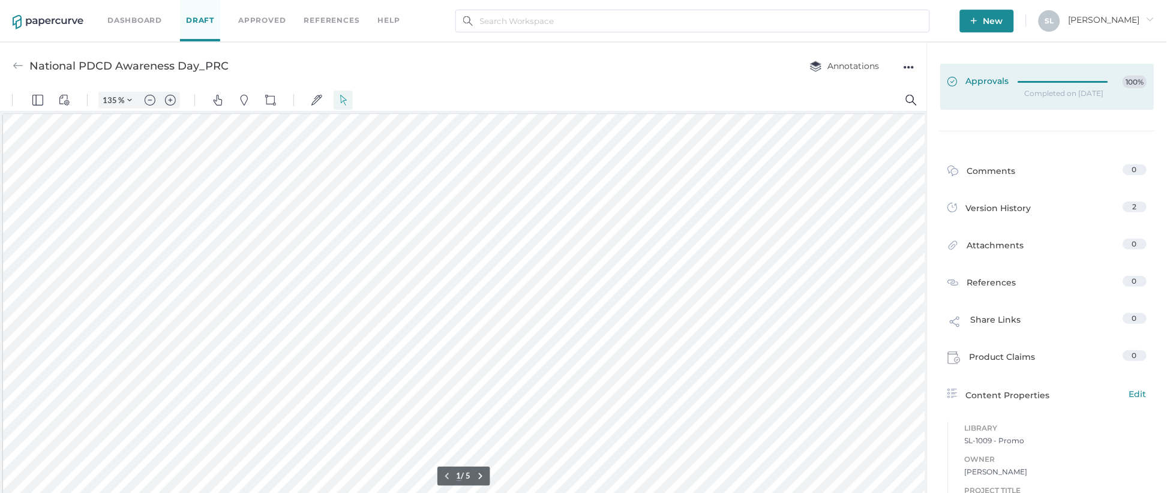
click at [983, 79] on span "Approvals" at bounding box center [979, 82] width 62 height 13
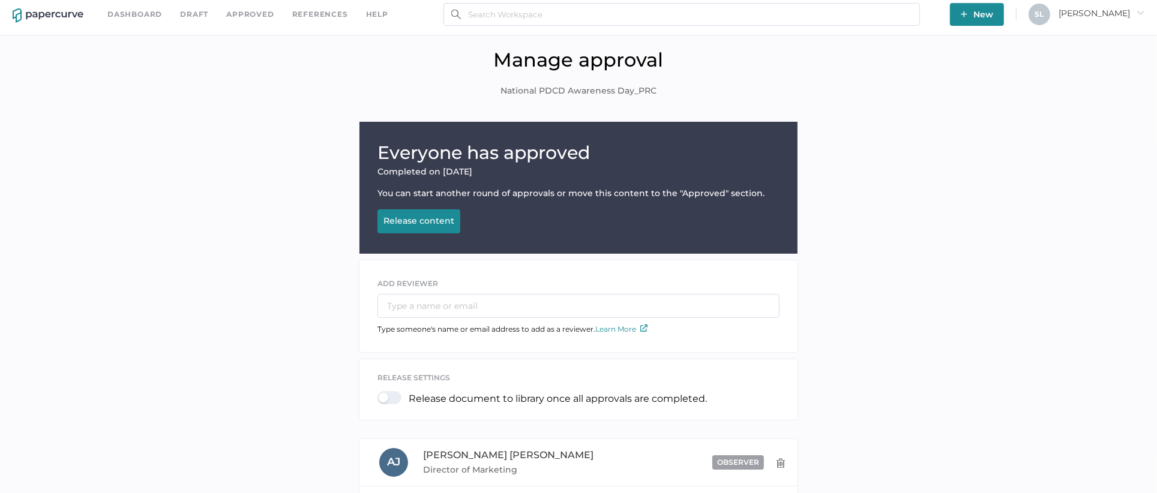
scroll to position [273, 0]
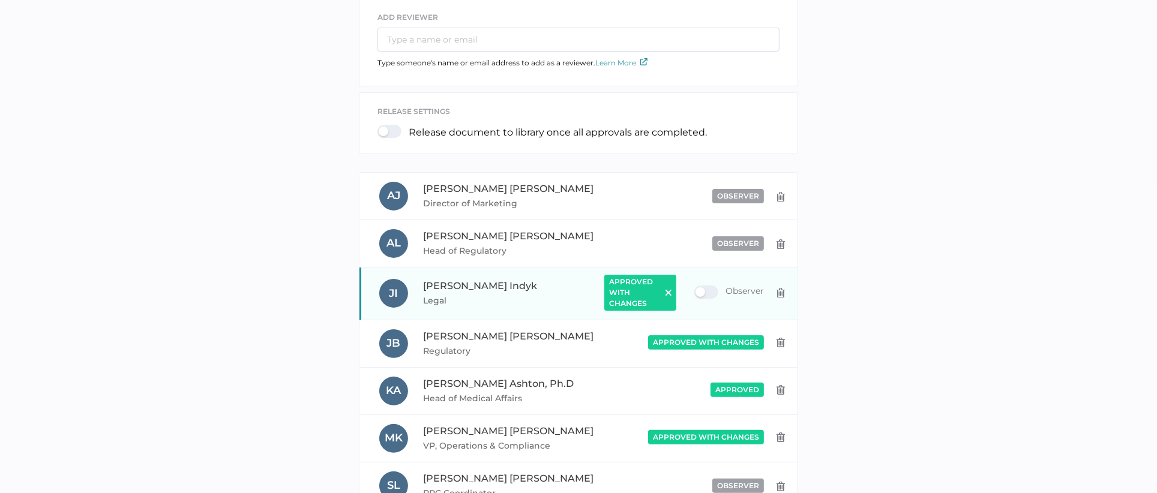
click at [667, 290] on img at bounding box center [669, 293] width 6 height 6
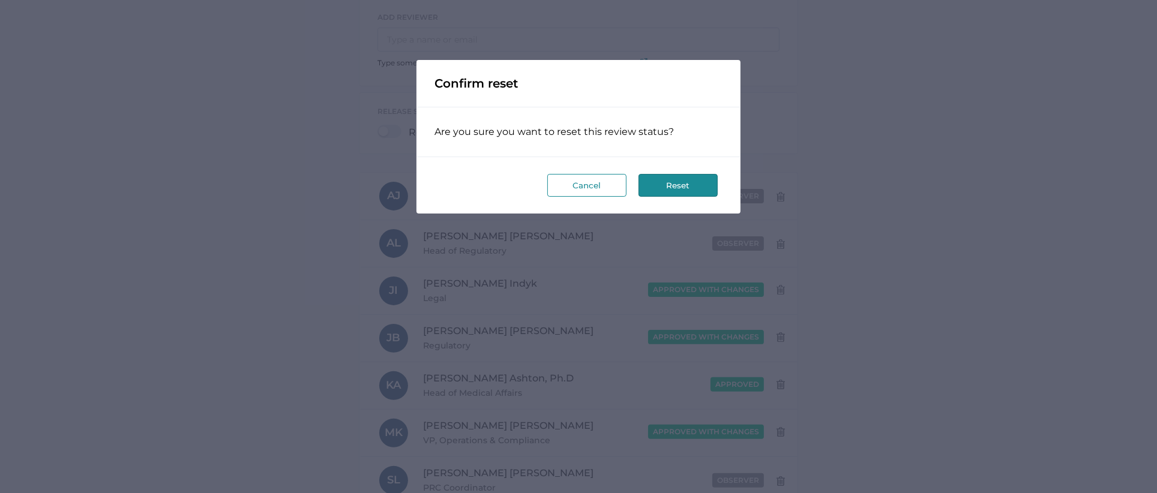
click at [675, 185] on button "Reset" at bounding box center [678, 185] width 79 height 23
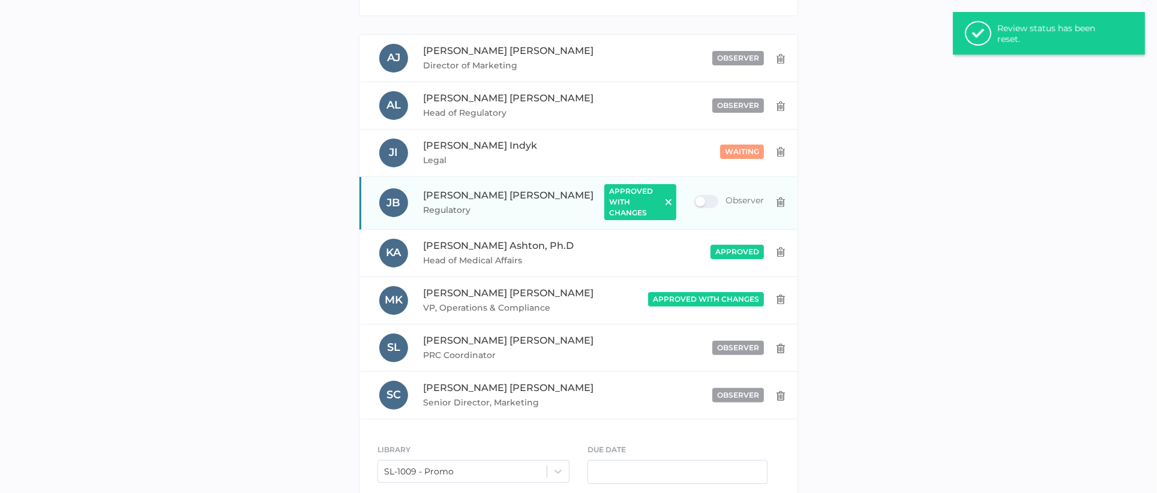
click at [667, 199] on img at bounding box center [669, 202] width 6 height 6
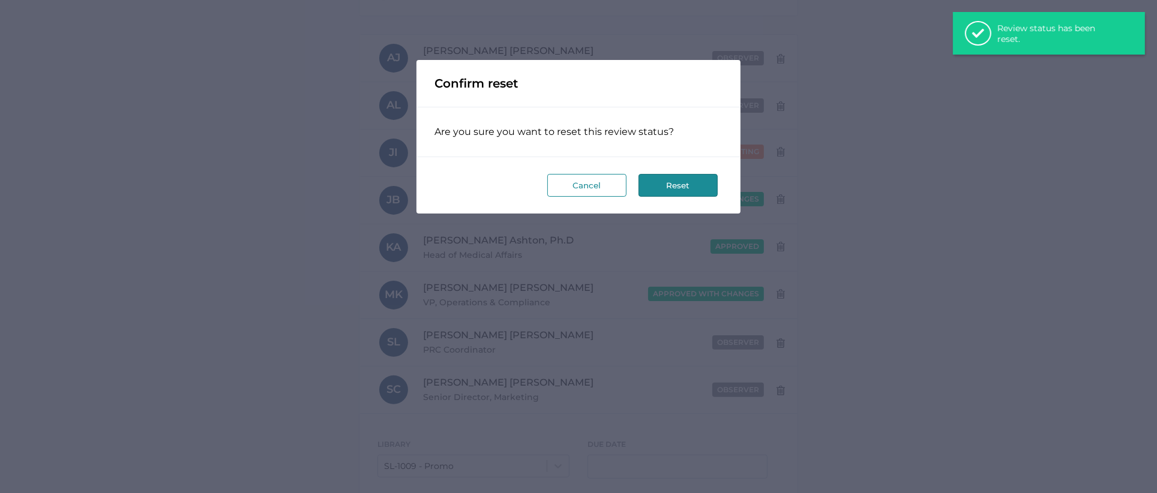
click at [663, 190] on button "Reset" at bounding box center [678, 185] width 79 height 23
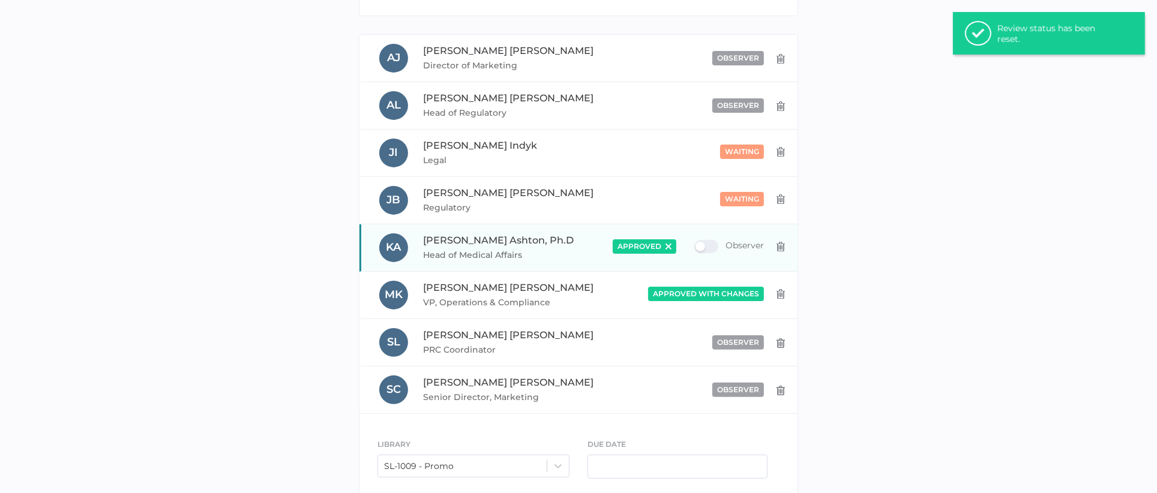
click at [670, 245] on img at bounding box center [669, 247] width 6 height 6
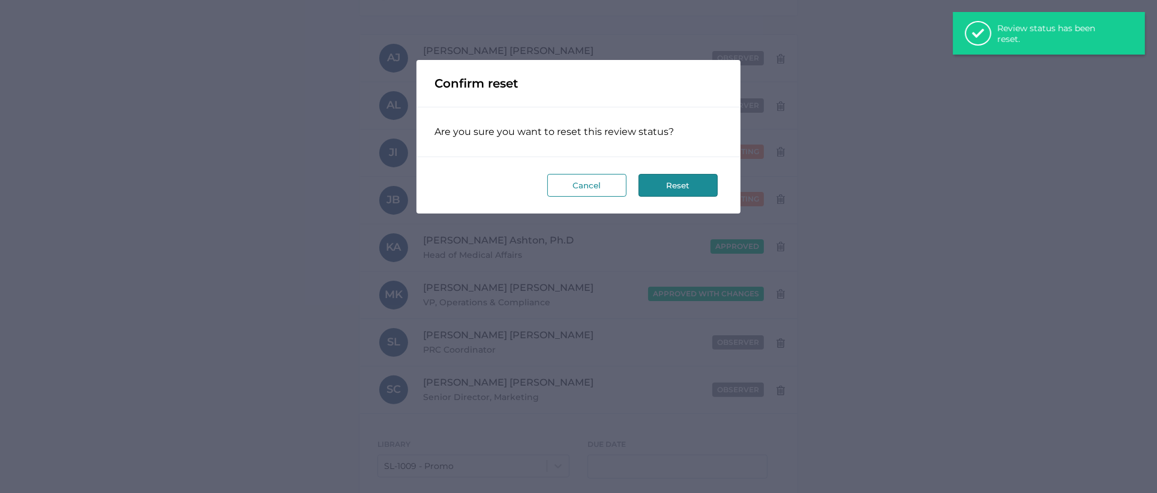
click at [688, 191] on button "Reset" at bounding box center [678, 185] width 79 height 23
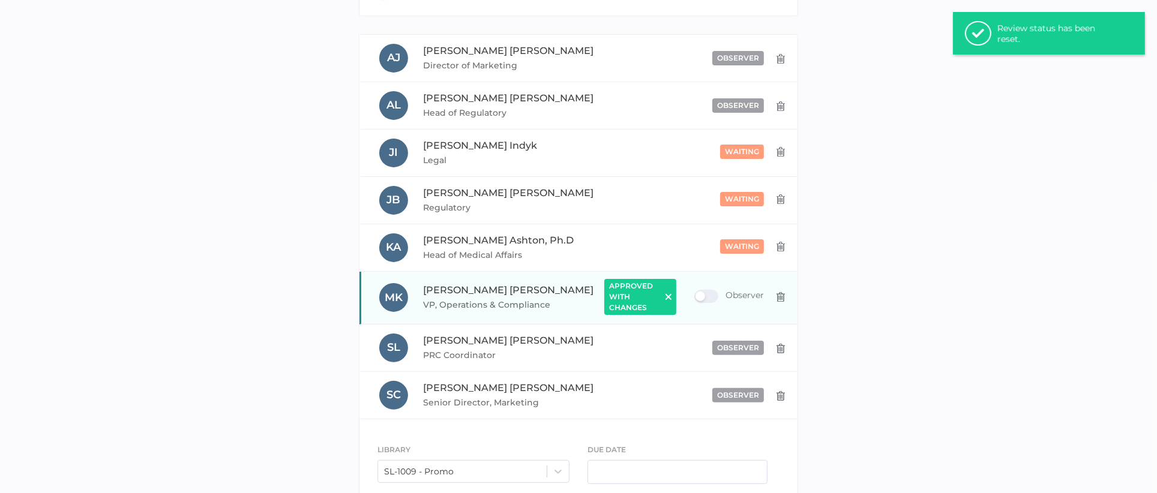
click at [670, 294] on img at bounding box center [669, 297] width 6 height 6
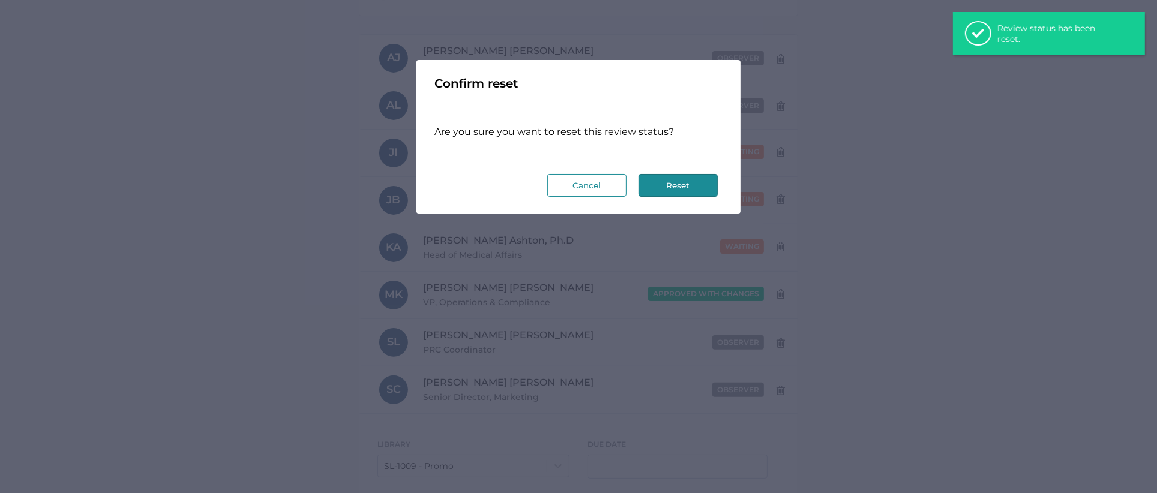
click at [655, 179] on button "Reset" at bounding box center [678, 185] width 79 height 23
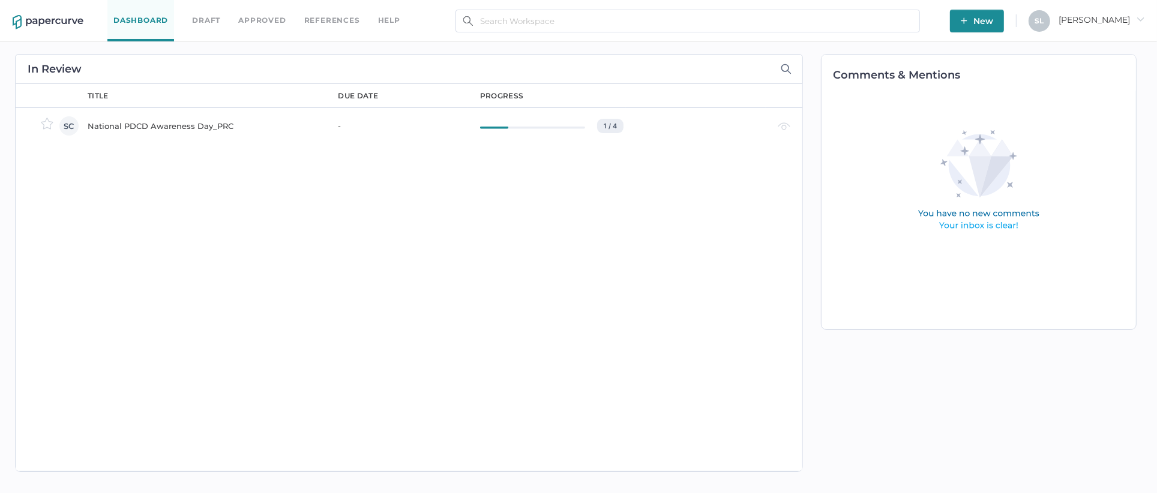
click at [379, 17] on div "help" at bounding box center [389, 20] width 22 height 13
click at [358, 37] on link "Knowledge Base" at bounding box center [342, 41] width 92 height 13
